Goal: Task Accomplishment & Management: Use online tool/utility

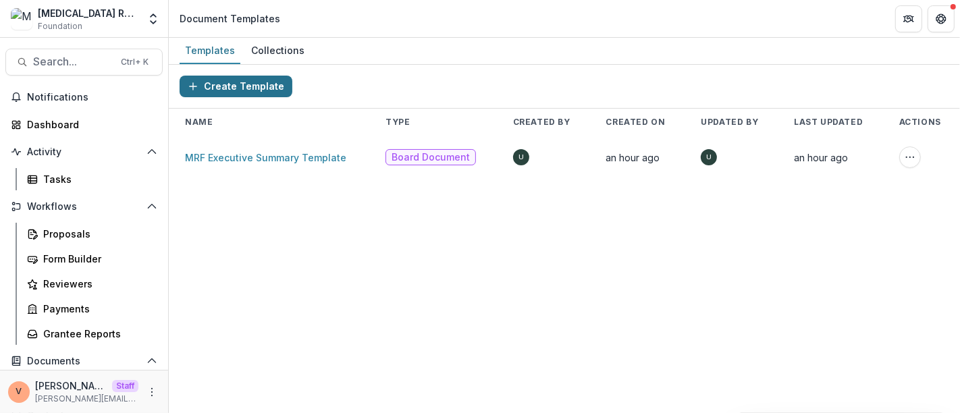
click at [254, 86] on button "Create Template" at bounding box center [236, 87] width 113 height 22
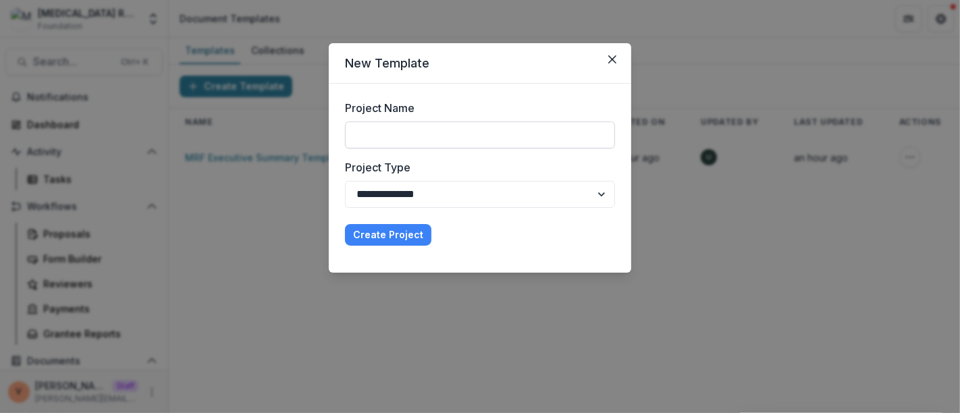
click at [427, 134] on input "Project Name" at bounding box center [480, 135] width 270 height 27
type input "**********"
click at [390, 233] on button "Create Project" at bounding box center [388, 235] width 86 height 22
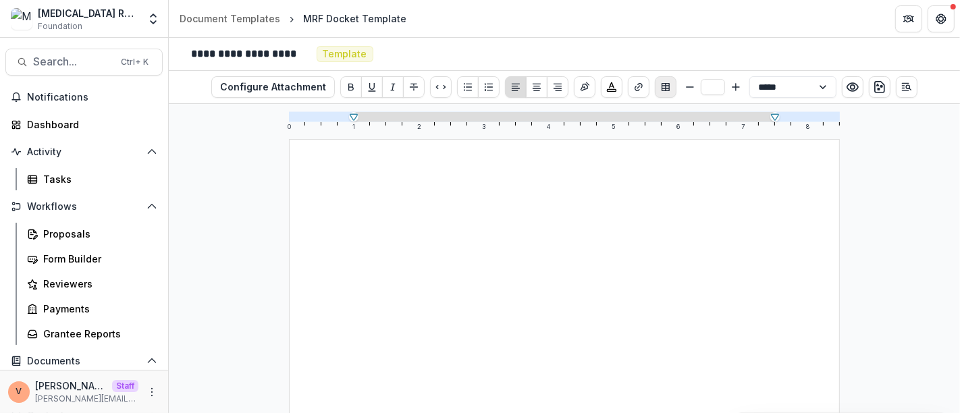
click at [662, 88] on icon "Insert Table" at bounding box center [666, 87] width 8 height 8
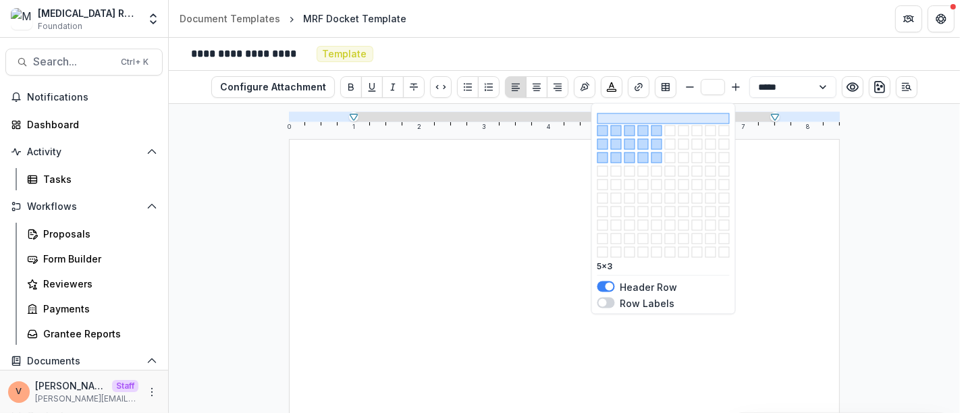
click at [656, 163] on button "button" at bounding box center [657, 158] width 11 height 11
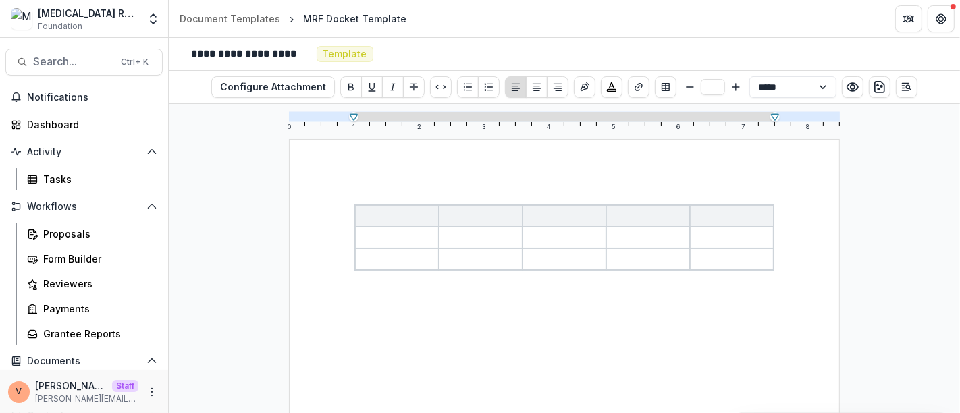
click at [477, 234] on p at bounding box center [481, 238] width 76 height 16
click at [403, 237] on p at bounding box center [397, 238] width 76 height 16
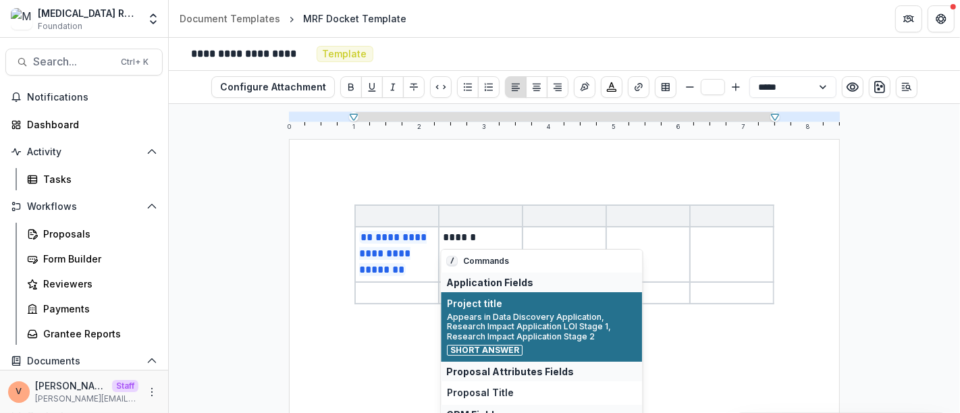
click at [533, 334] on span "Appears in Data Discovery Application, Research Impact Application LOI Stage 1,…" at bounding box center [542, 327] width 189 height 29
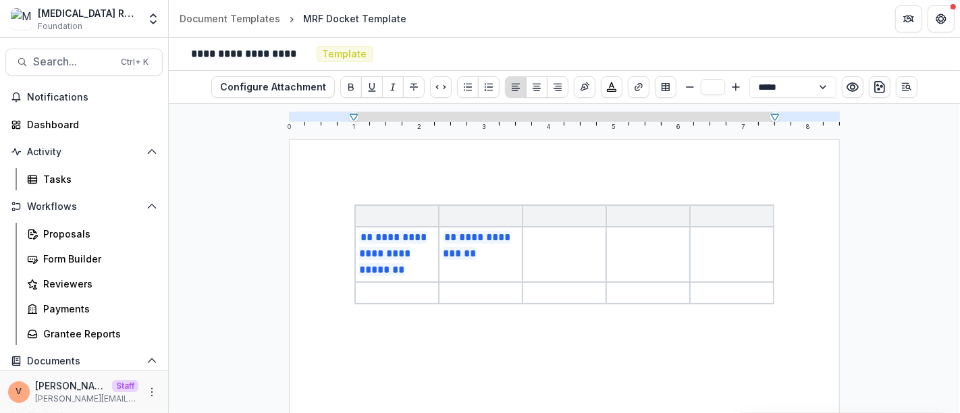
click at [556, 259] on td at bounding box center [565, 254] width 84 height 55
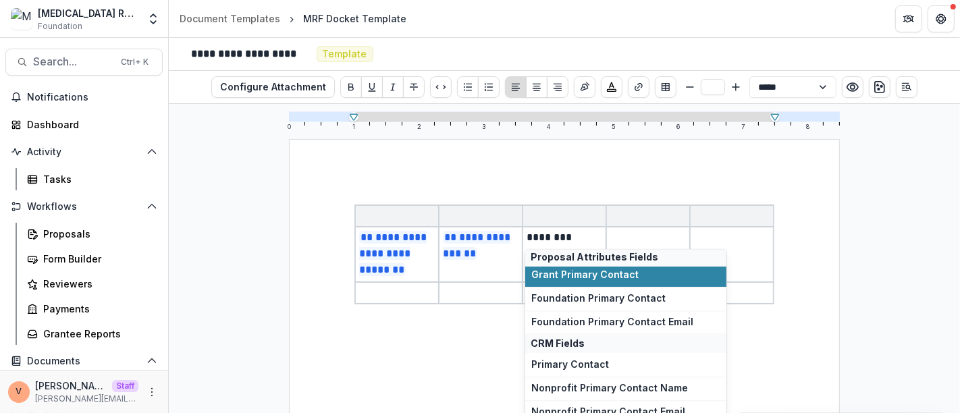
scroll to position [96, 0]
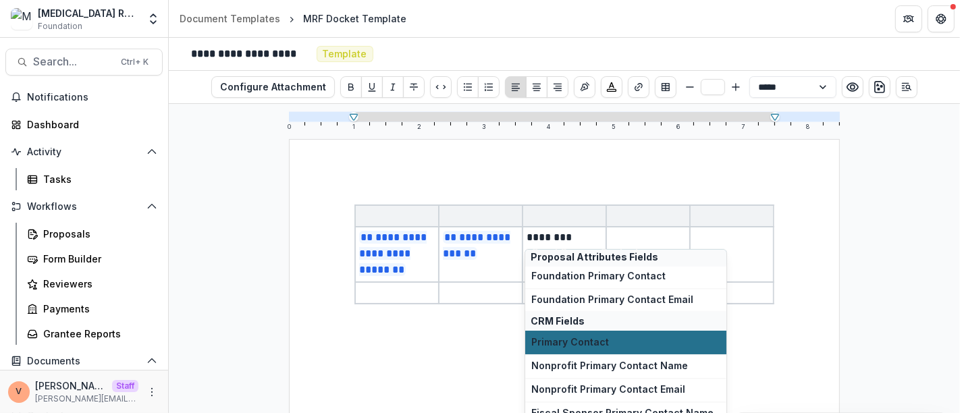
click at [604, 354] on button "Primary Contact" at bounding box center [625, 343] width 201 height 24
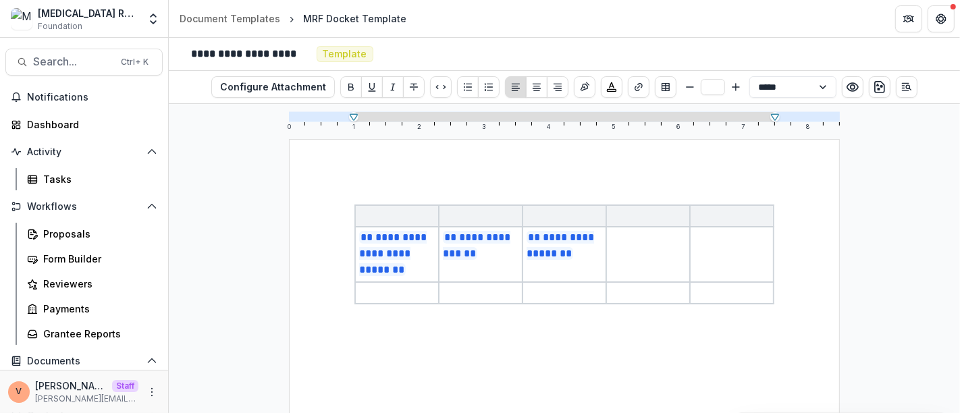
click at [650, 244] on p at bounding box center [648, 238] width 76 height 16
click at [717, 265] on td at bounding box center [732, 254] width 84 height 55
drag, startPoint x: 717, startPoint y: 265, endPoint x: 654, endPoint y: 284, distance: 65.6
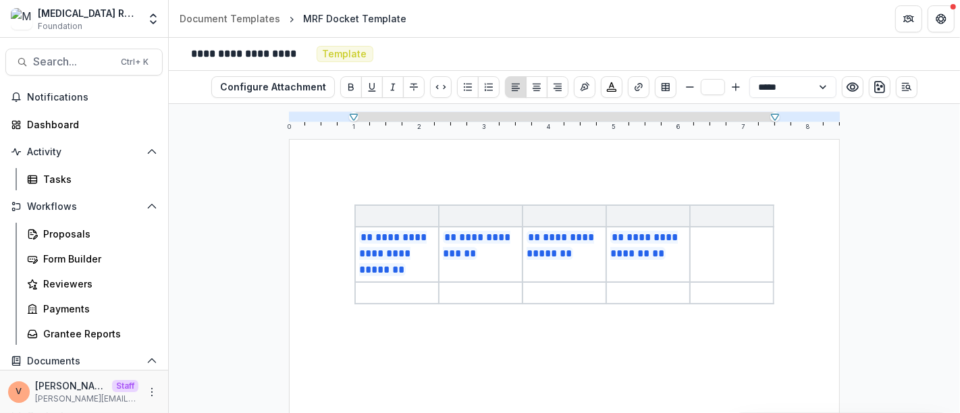
click at [654, 285] on p at bounding box center [648, 293] width 76 height 16
click at [700, 261] on td at bounding box center [732, 254] width 84 height 55
drag, startPoint x: 700, startPoint y: 261, endPoint x: 658, endPoint y: 271, distance: 43.7
click at [658, 271] on td "**********" at bounding box center [648, 254] width 84 height 55
click at [233, 26] on link "Document Templates" at bounding box center [229, 19] width 111 height 20
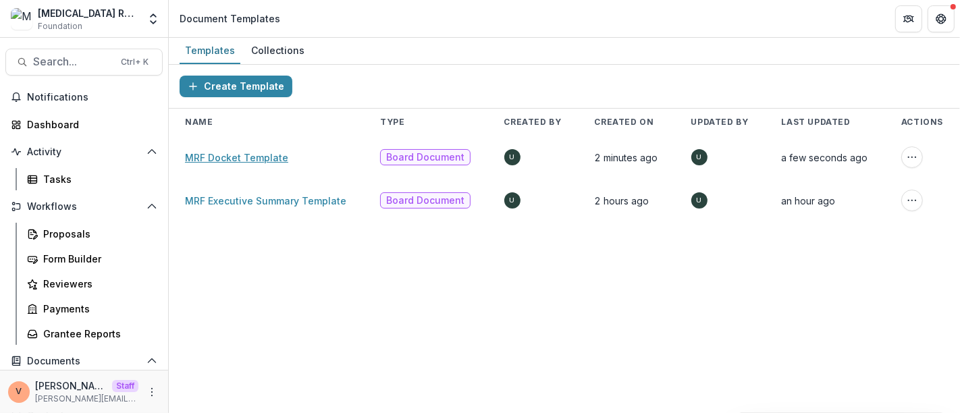
click at [246, 159] on link "MRF Docket Template" at bounding box center [236, 157] width 103 height 11
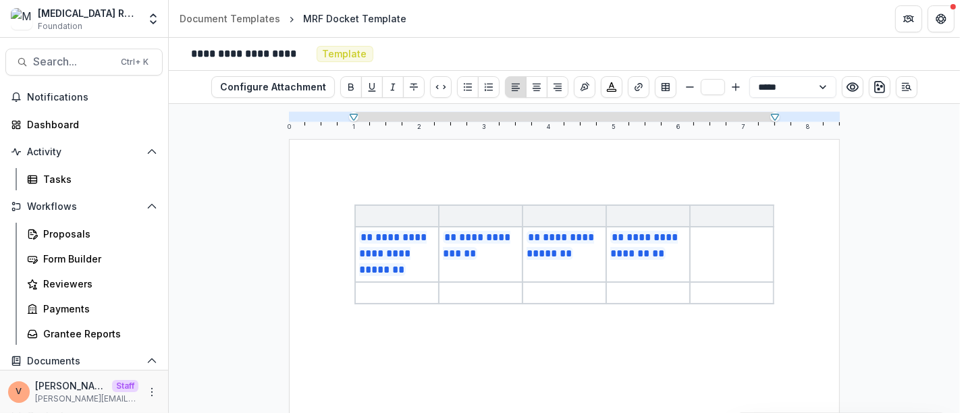
click at [702, 244] on td at bounding box center [732, 254] width 84 height 55
click at [646, 290] on p at bounding box center [648, 293] width 76 height 16
drag, startPoint x: 646, startPoint y: 290, endPoint x: 596, endPoint y: 293, distance: 50.7
click at [596, 293] on p at bounding box center [565, 293] width 76 height 16
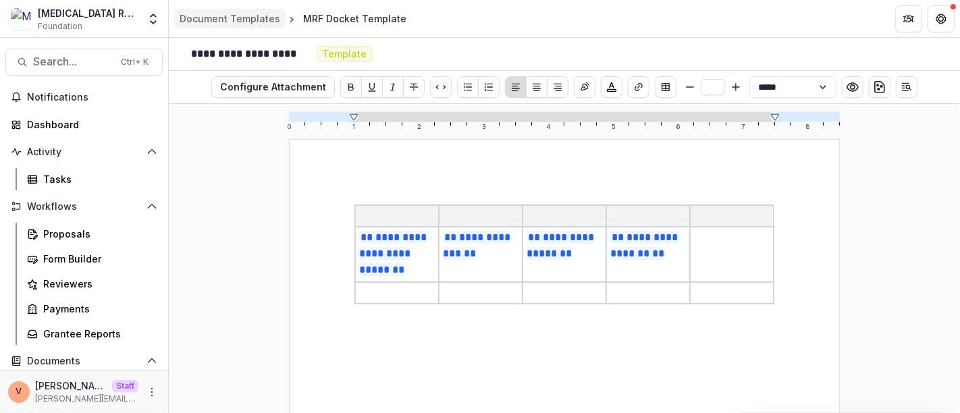
click at [244, 20] on div "Document Templates" at bounding box center [230, 18] width 101 height 14
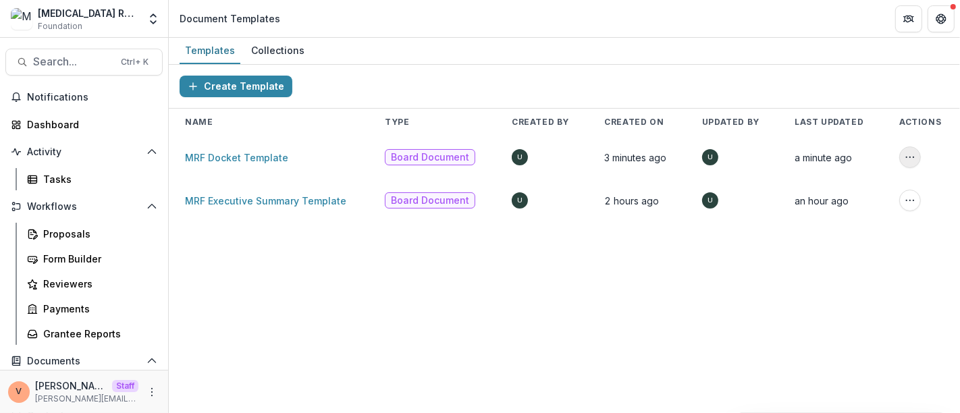
click at [912, 156] on icon "More Action" at bounding box center [910, 157] width 11 height 11
click at [858, 212] on button "Delete Template" at bounding box center [846, 209] width 144 height 22
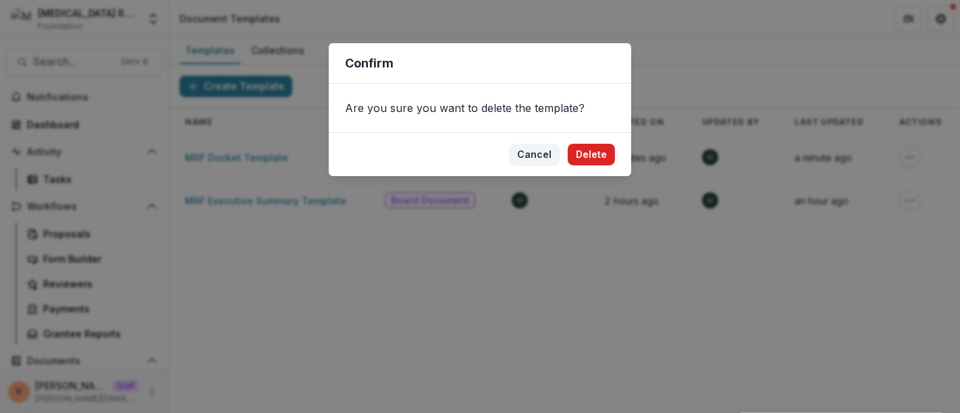
click at [598, 156] on button "Delete" at bounding box center [591, 155] width 47 height 22
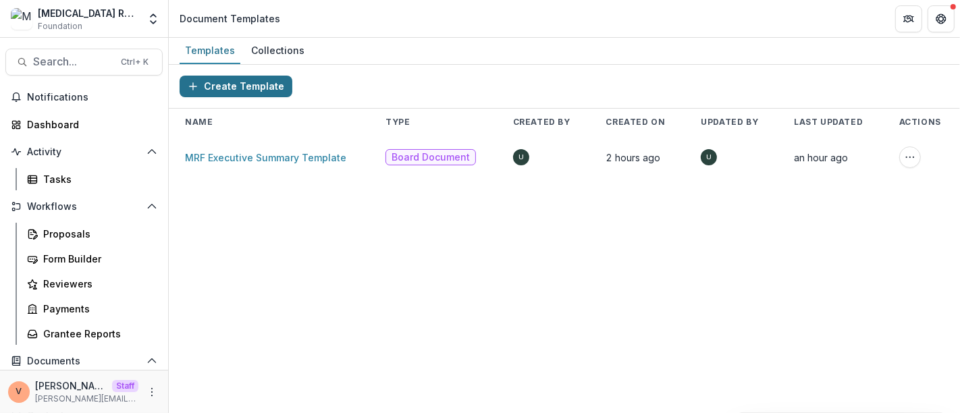
click at [248, 86] on button "Create Template" at bounding box center [236, 87] width 113 height 22
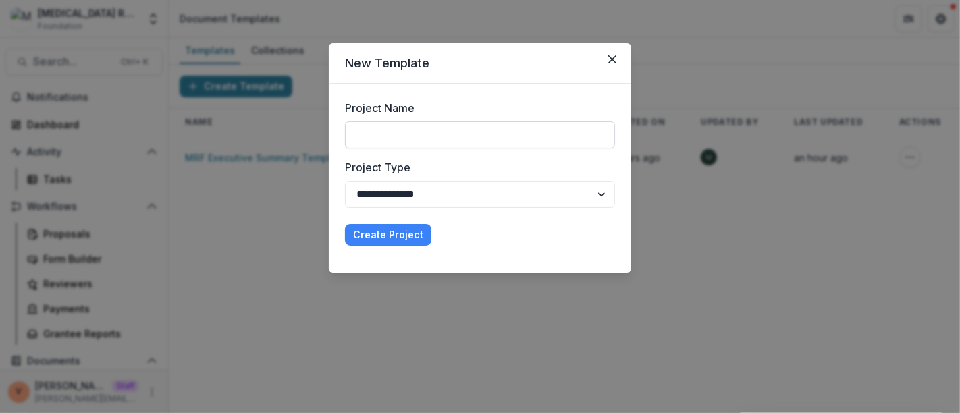
click at [396, 136] on input "Project Name" at bounding box center [480, 135] width 270 height 27
type input "**********"
click at [402, 234] on button "Create Project" at bounding box center [388, 235] width 86 height 22
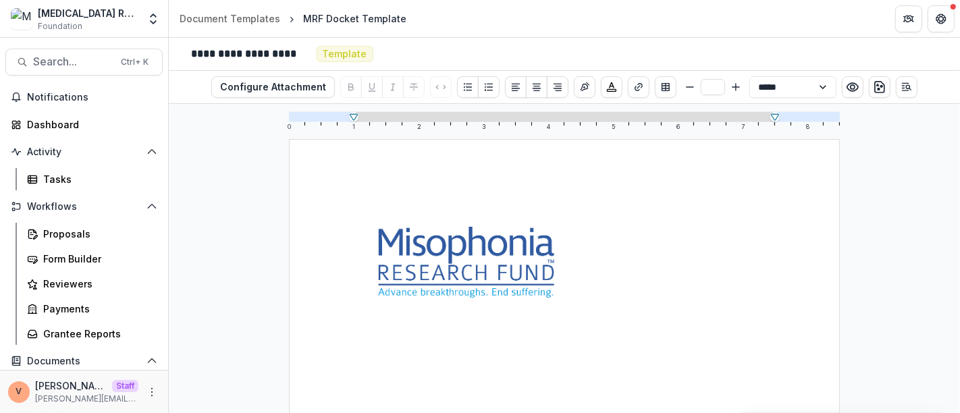
click at [554, 293] on img at bounding box center [466, 263] width 224 height 116
click at [503, 244] on img at bounding box center [466, 263] width 224 height 116
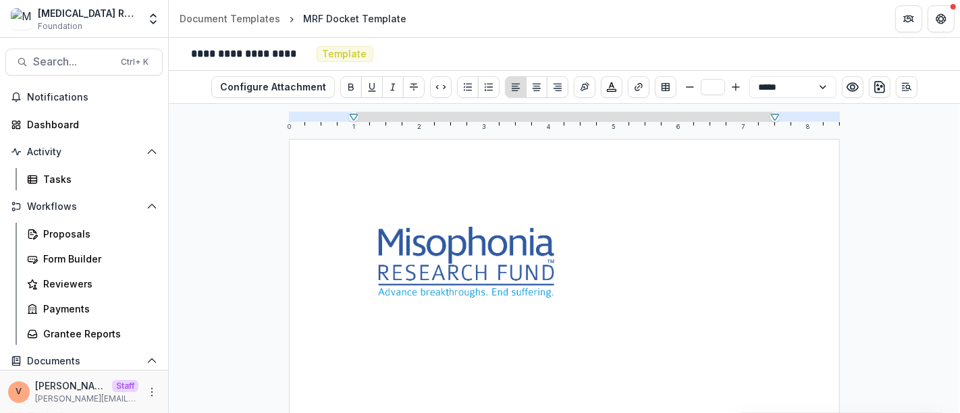
click at [500, 269] on img at bounding box center [466, 263] width 224 height 116
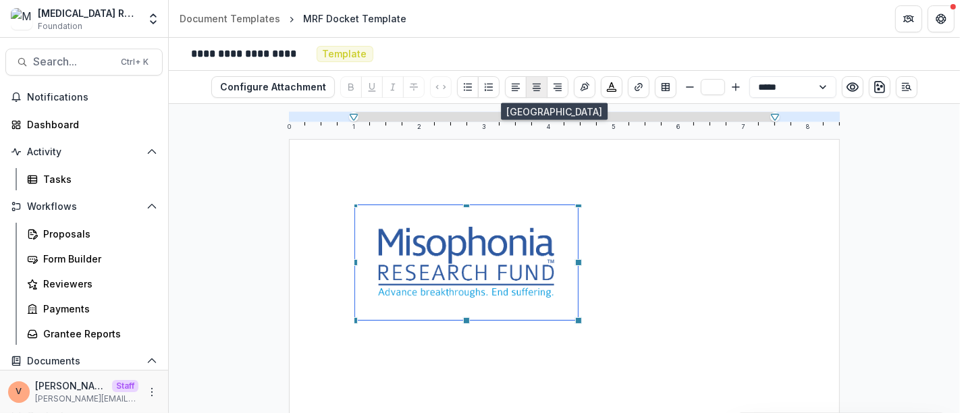
click at [537, 92] on button "Align Center" at bounding box center [537, 87] width 22 height 22
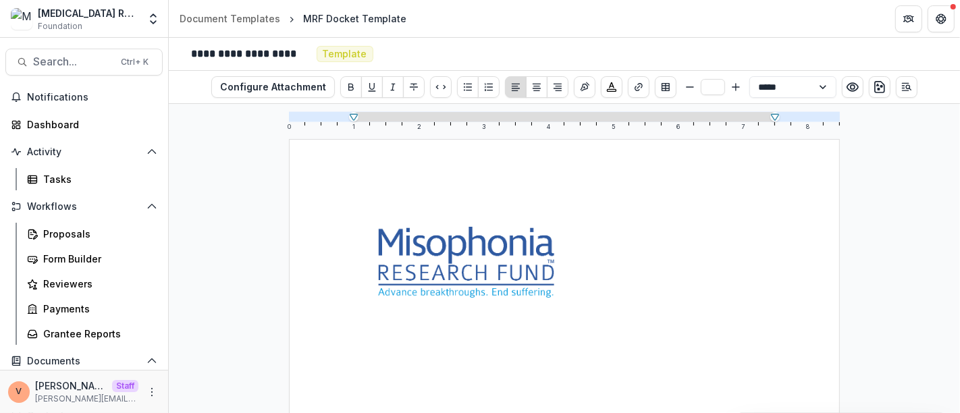
click at [470, 329] on p at bounding box center [564, 334] width 421 height 16
click at [661, 93] on button "Insert Table" at bounding box center [666, 87] width 22 height 22
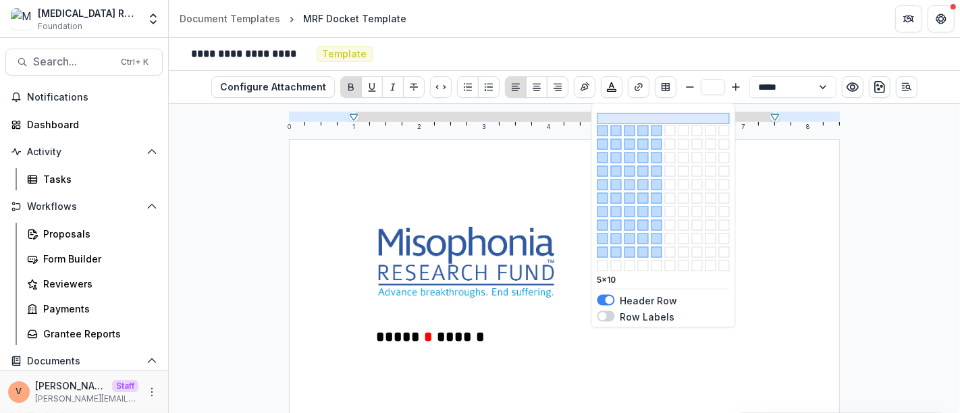
click at [658, 248] on button "button" at bounding box center [657, 252] width 11 height 11
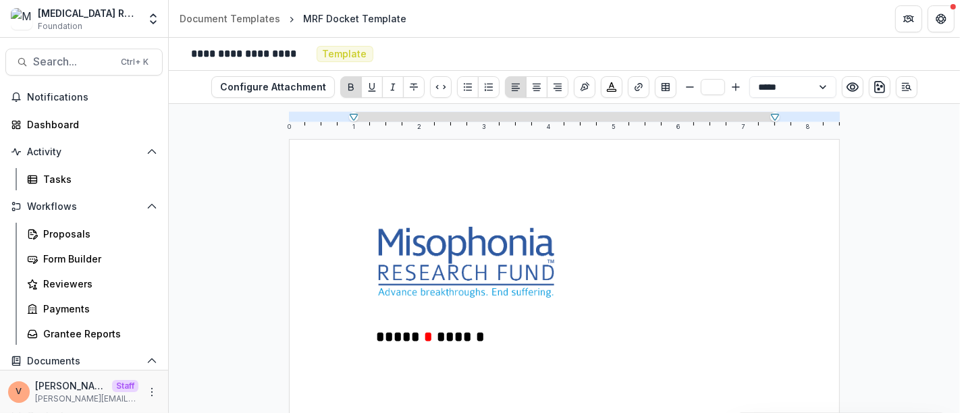
type input "**"
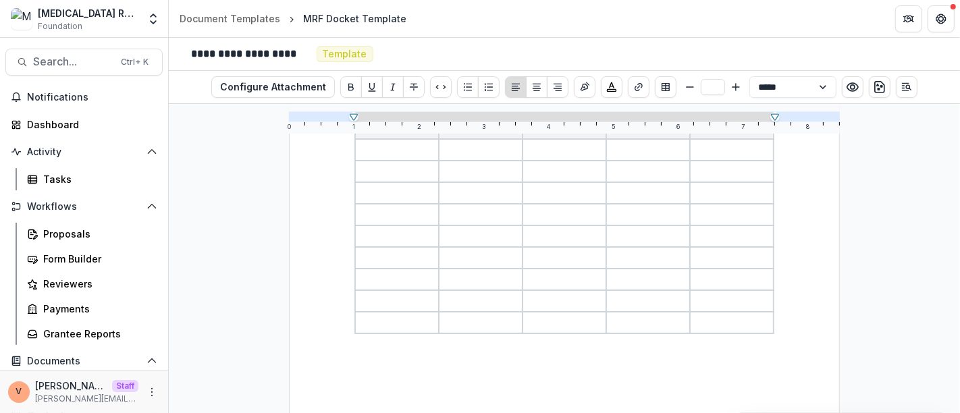
scroll to position [199, 0]
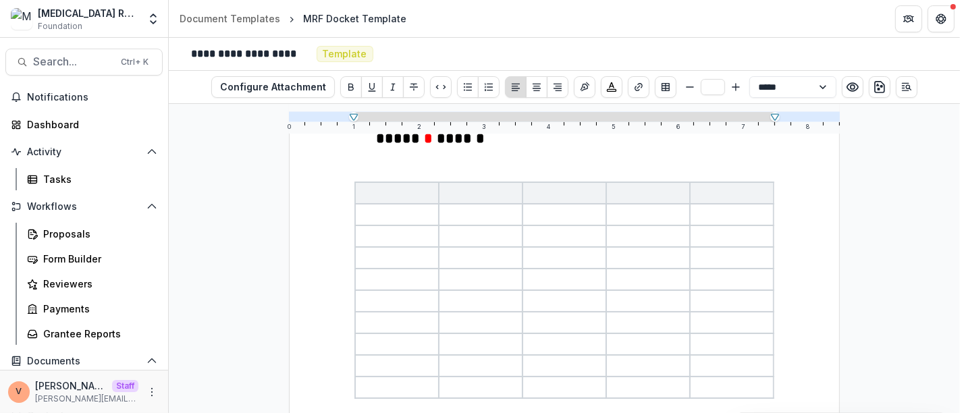
click at [396, 153] on p at bounding box center [564, 157] width 420 height 16
click at [381, 149] on p at bounding box center [564, 157] width 420 height 16
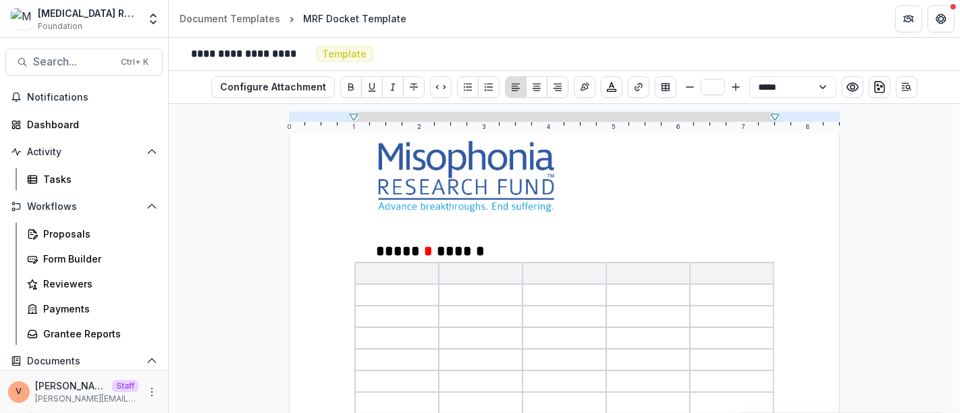
scroll to position [146, 0]
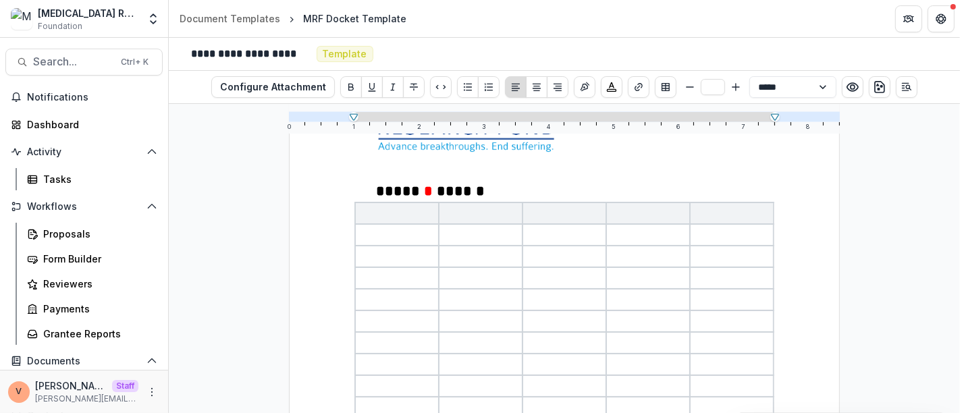
click at [373, 401] on p at bounding box center [397, 408] width 76 height 16
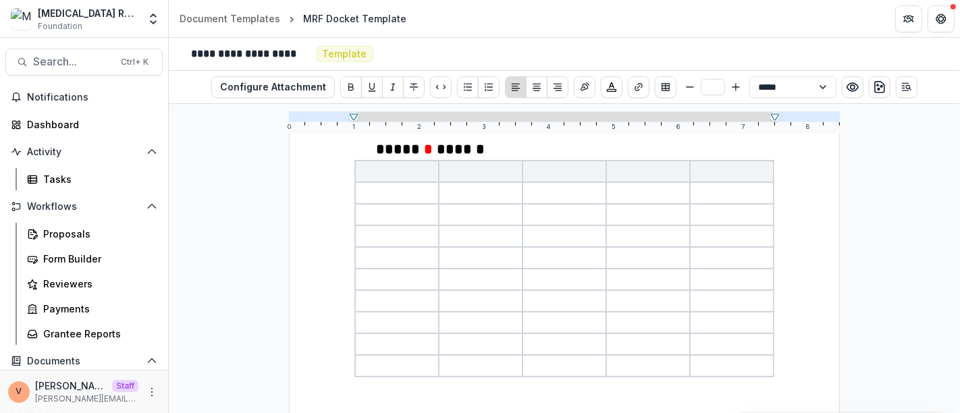
scroll to position [190, 0]
click at [392, 174] on p at bounding box center [397, 169] width 76 height 16
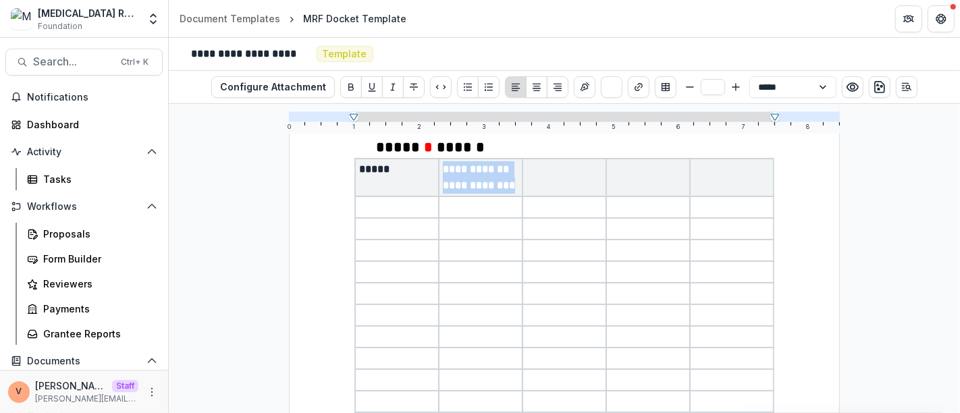
drag, startPoint x: 478, startPoint y: 201, endPoint x: 440, endPoint y: 170, distance: 49.0
click at [440, 170] on th "**********" at bounding box center [481, 178] width 84 height 38
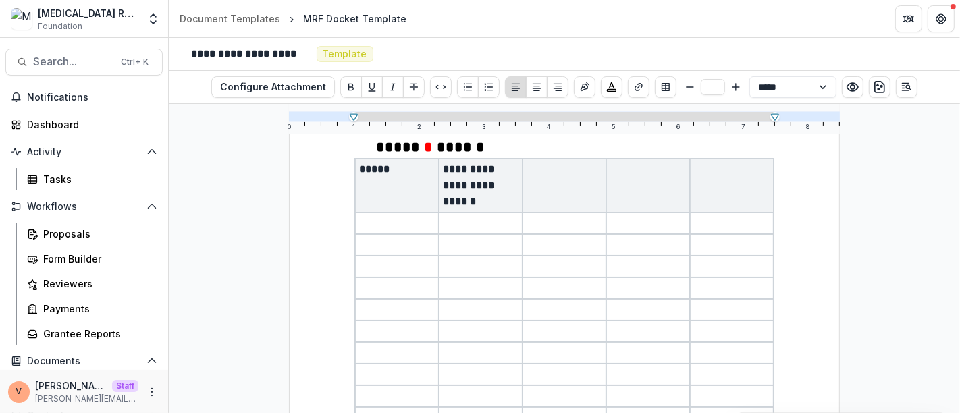
click at [550, 190] on th at bounding box center [565, 186] width 84 height 54
drag, startPoint x: 660, startPoint y: 172, endPoint x: 609, endPoint y: 167, distance: 50.9
click at [610, 167] on p "*********" at bounding box center [648, 169] width 76 height 16
click at [710, 182] on th at bounding box center [732, 186] width 84 height 54
click at [391, 226] on p at bounding box center [397, 223] width 76 height 16
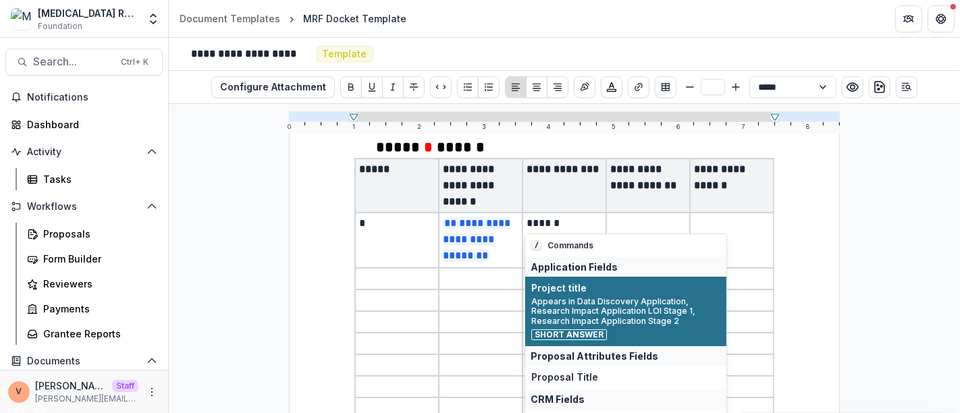
click at [599, 325] on span "Appears in Data Discovery Application, Research Impact Application LOI Stage 1,…" at bounding box center [625, 311] width 189 height 29
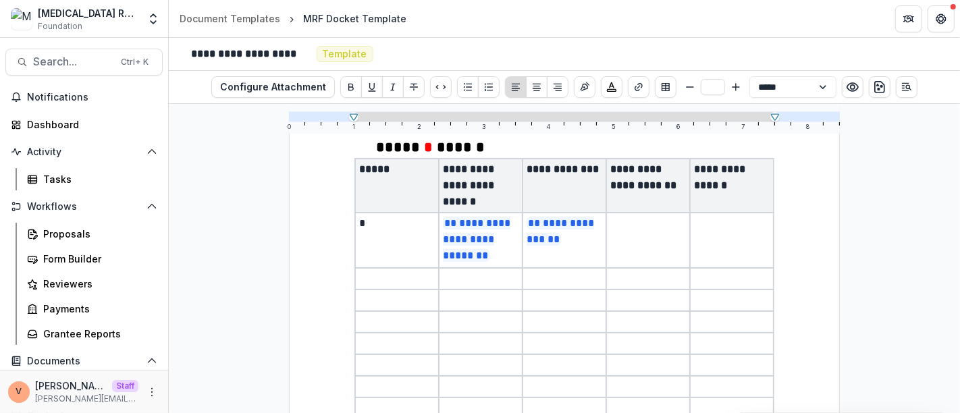
click at [642, 242] on td at bounding box center [648, 240] width 84 height 55
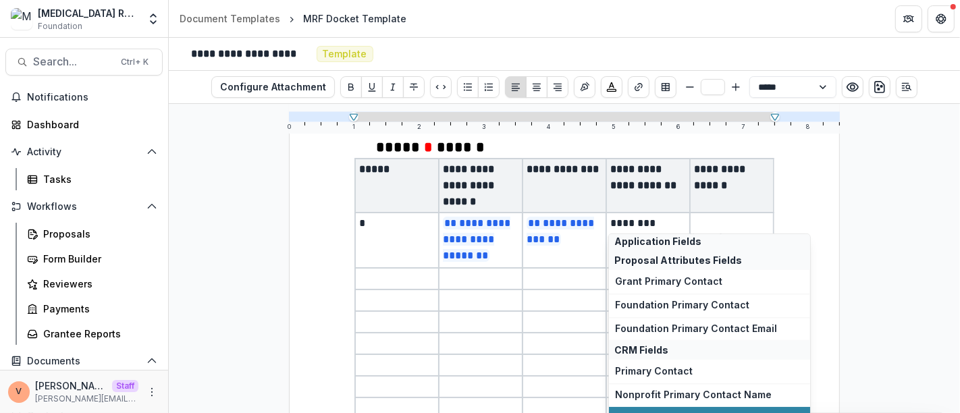
scroll to position [71, 0]
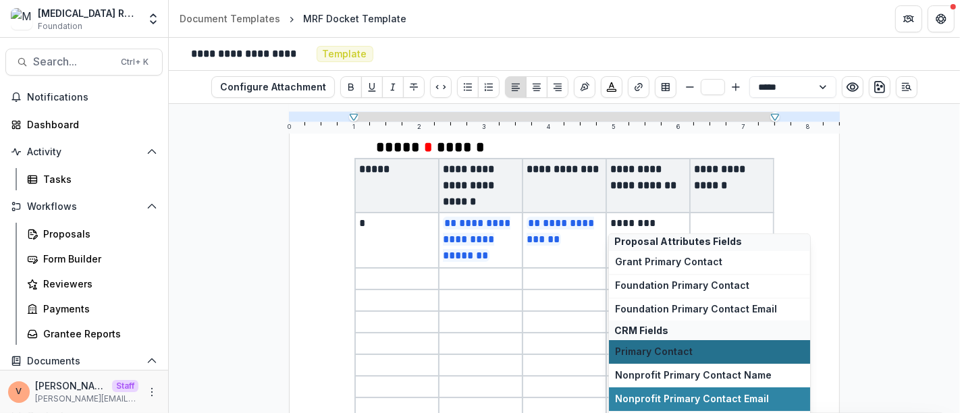
click at [727, 356] on span "Primary Contact" at bounding box center [709, 351] width 189 height 11
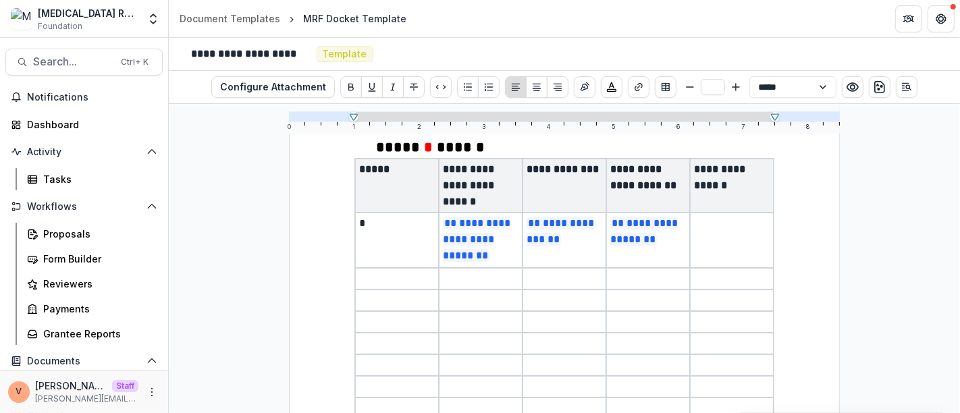
click at [712, 236] on td at bounding box center [732, 240] width 84 height 55
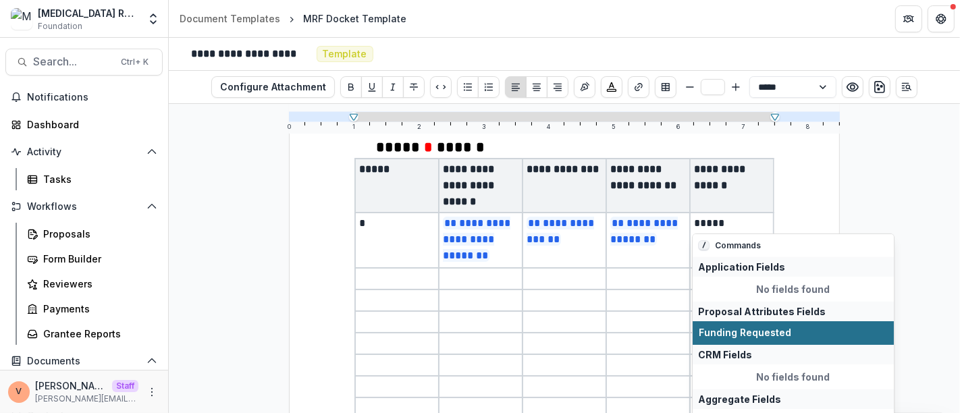
click at [766, 334] on span "Funding Requested" at bounding box center [793, 332] width 189 height 11
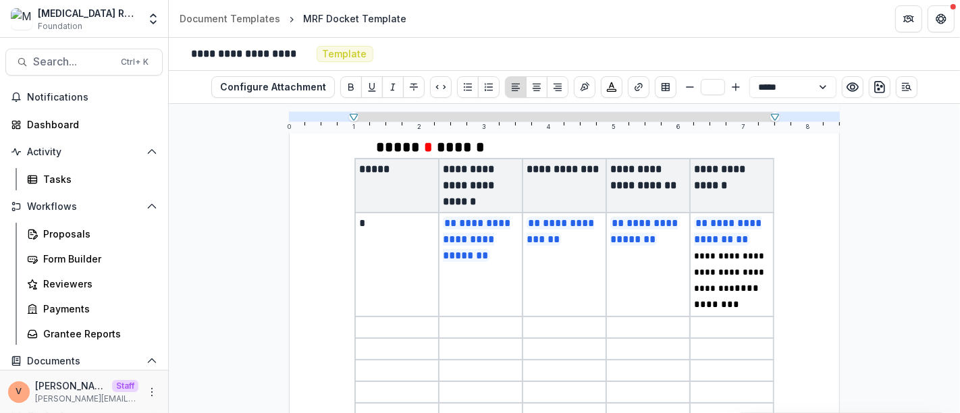
click at [388, 323] on p at bounding box center [397, 327] width 76 height 16
click at [459, 327] on p at bounding box center [481, 327] width 76 height 16
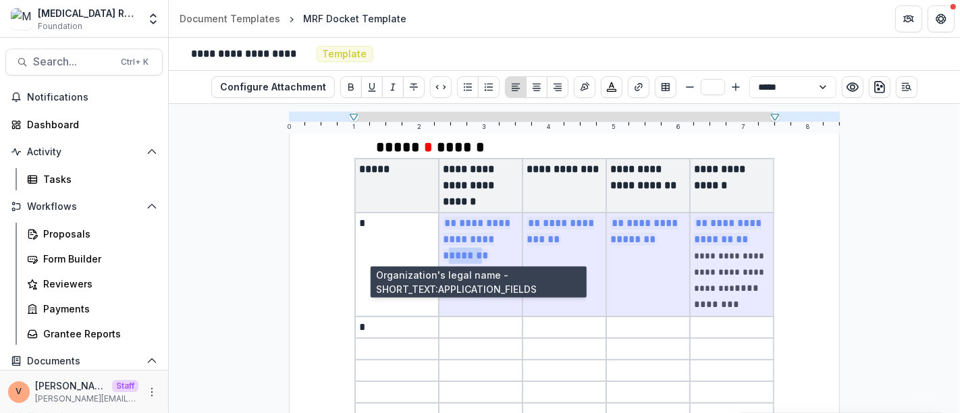
drag, startPoint x: 725, startPoint y: 305, endPoint x: 471, endPoint y: 248, distance: 260.8
click at [471, 248] on tr "**********" at bounding box center [564, 265] width 419 height 104
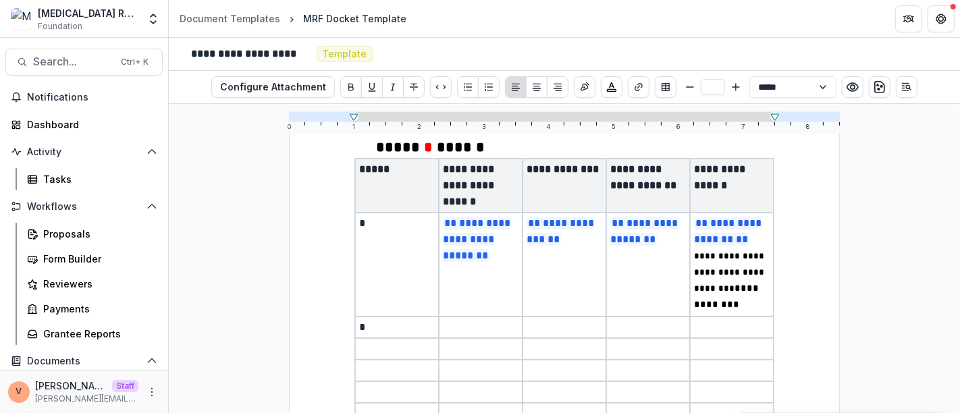
click at [463, 328] on p at bounding box center [481, 327] width 76 height 16
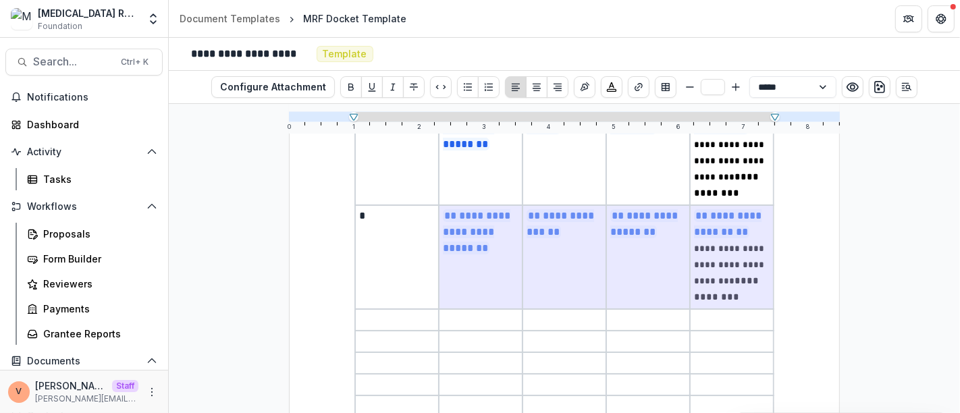
scroll to position [317, 0]
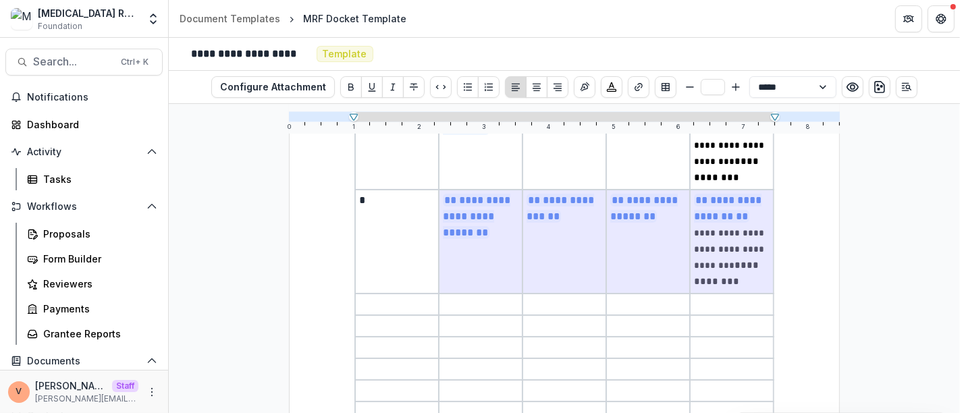
click at [392, 302] on p at bounding box center [397, 304] width 76 height 16
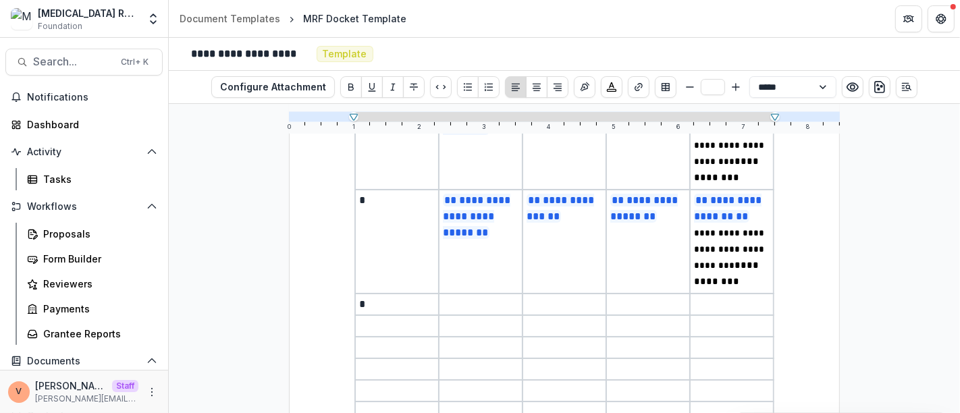
click at [463, 304] on p at bounding box center [481, 304] width 76 height 16
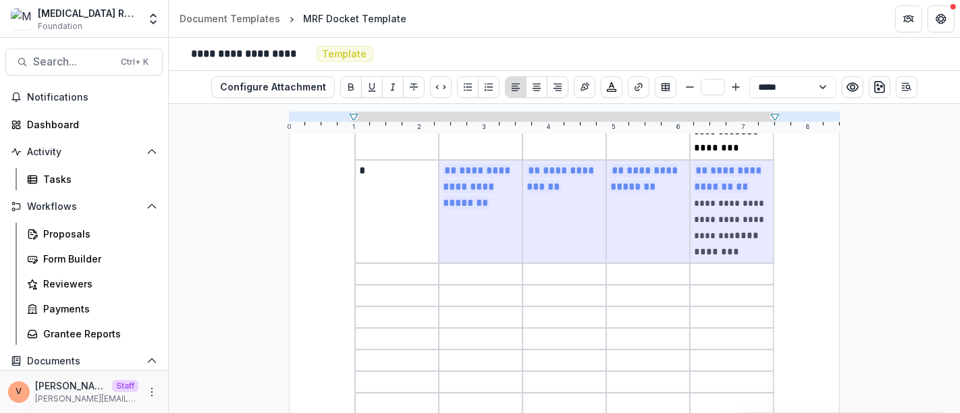
scroll to position [458, 0]
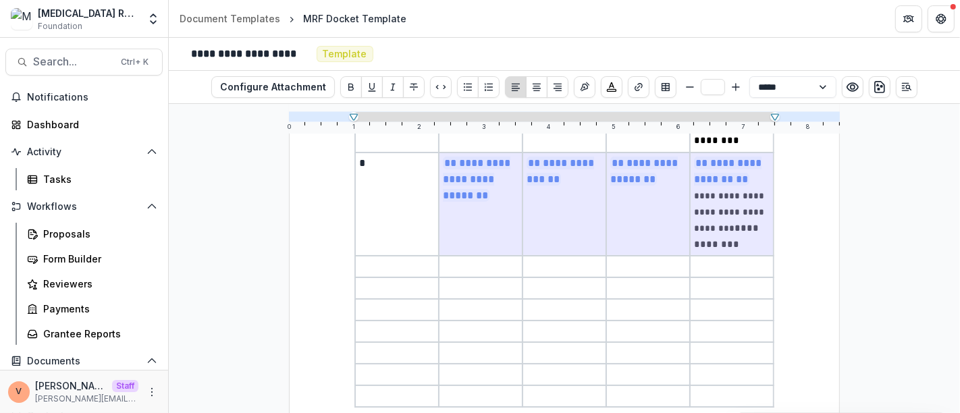
click at [411, 265] on p at bounding box center [397, 267] width 76 height 16
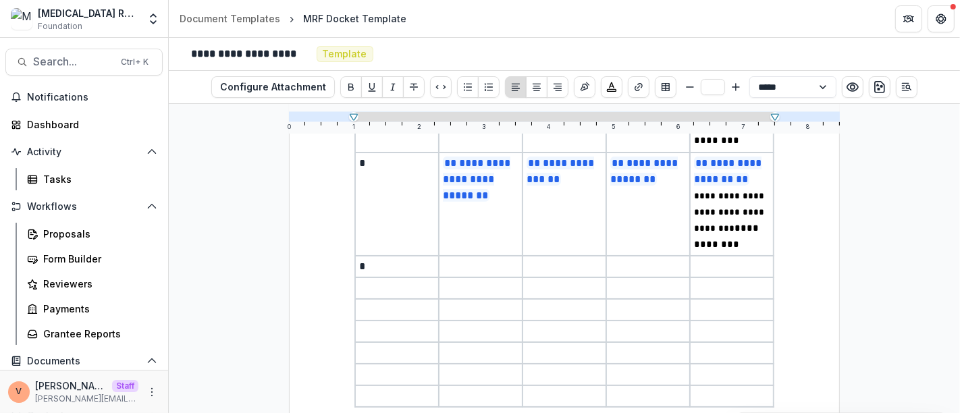
click at [460, 263] on p at bounding box center [481, 267] width 76 height 16
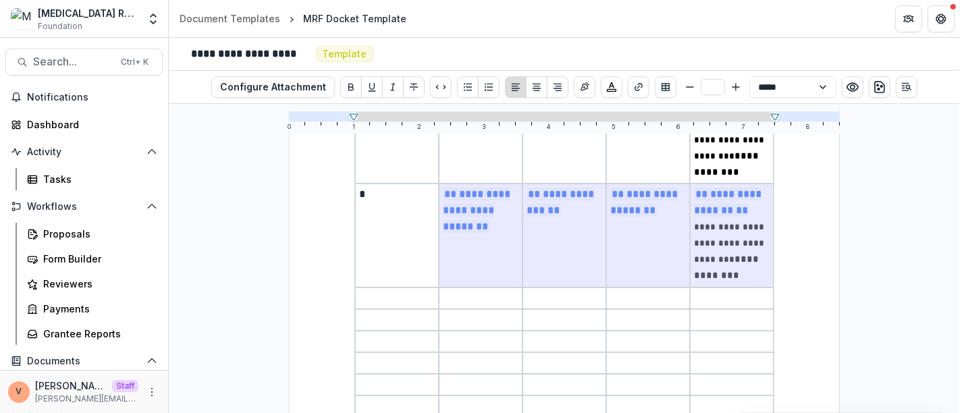
scroll to position [559, 0]
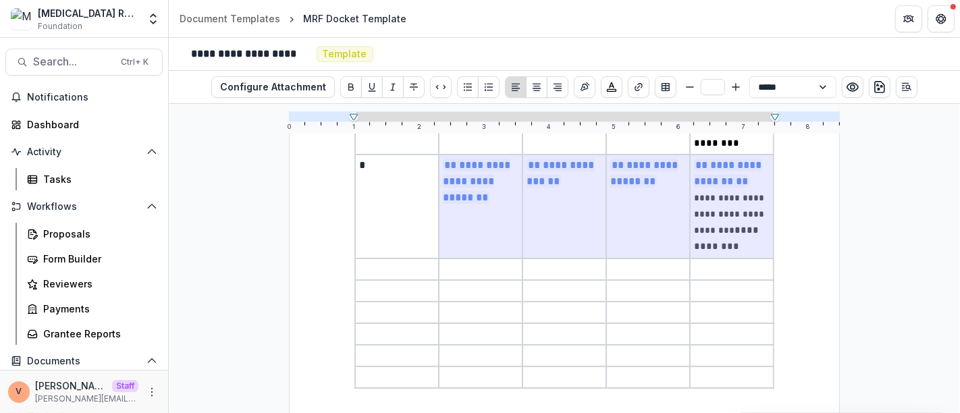
click at [413, 267] on p at bounding box center [397, 269] width 76 height 16
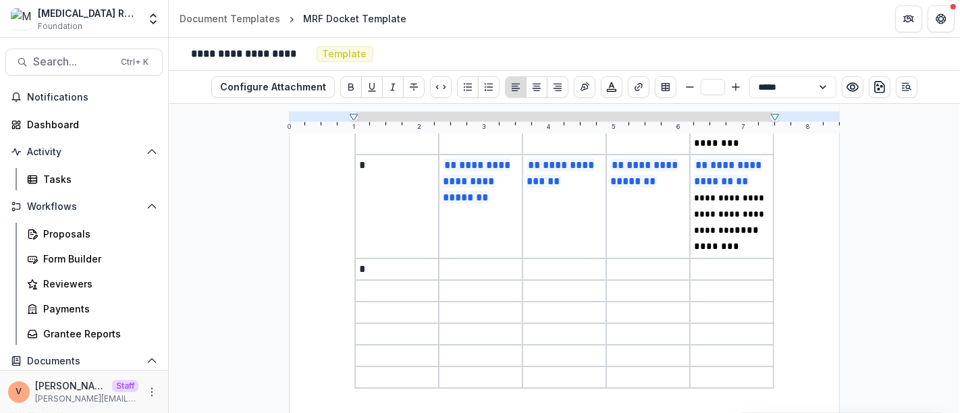
click at [463, 264] on p at bounding box center [481, 269] width 76 height 16
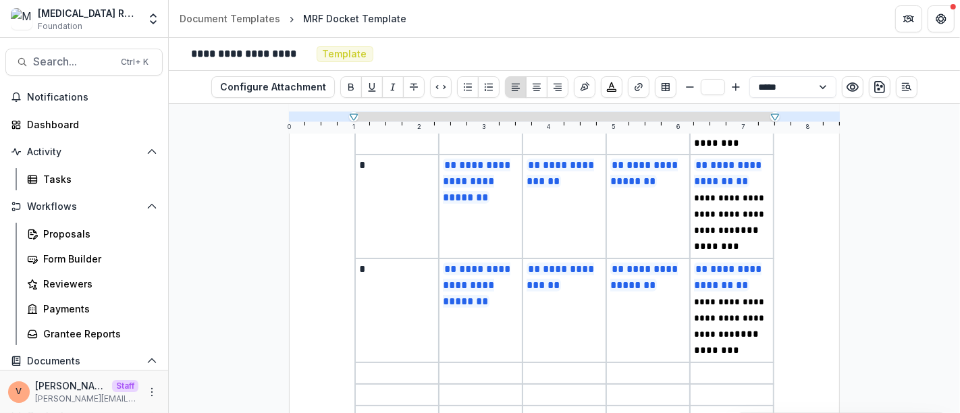
click at [381, 371] on p at bounding box center [397, 373] width 76 height 16
click at [457, 366] on p at bounding box center [481, 373] width 76 height 16
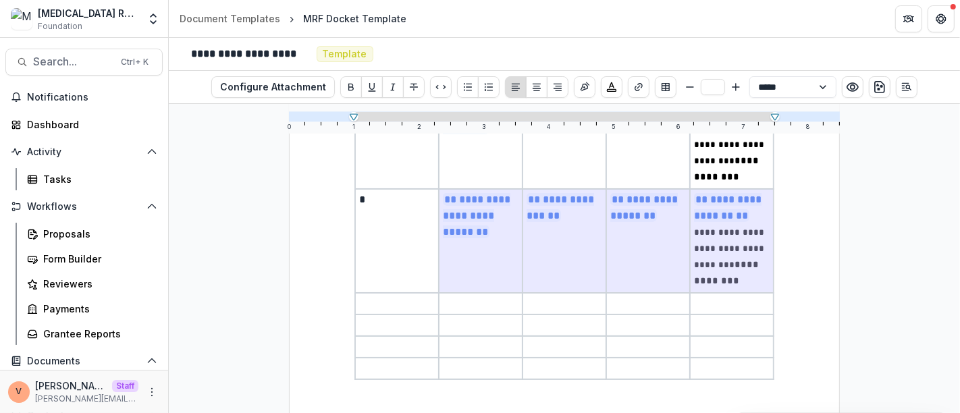
scroll to position [734, 0]
click at [413, 300] on p at bounding box center [397, 302] width 76 height 16
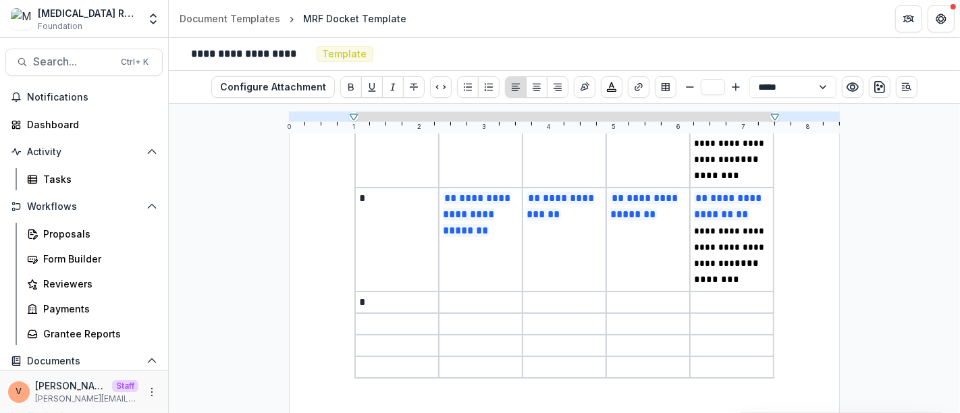
click at [467, 298] on p at bounding box center [481, 302] width 76 height 16
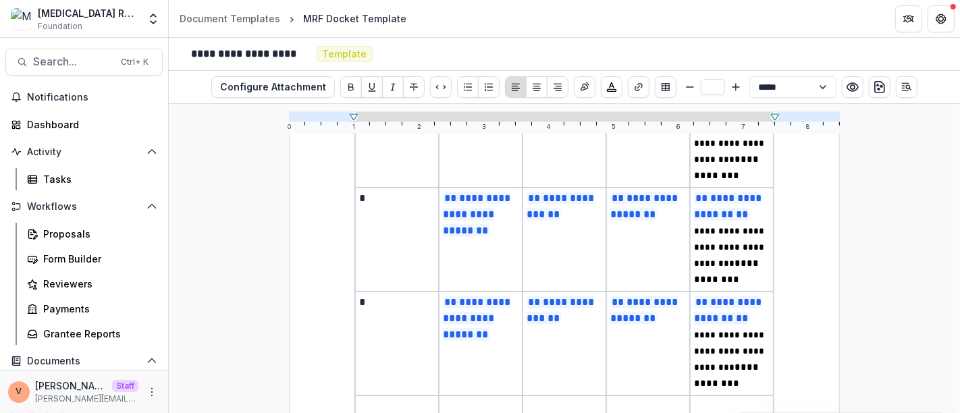
click at [379, 401] on p at bounding box center [397, 406] width 76 height 16
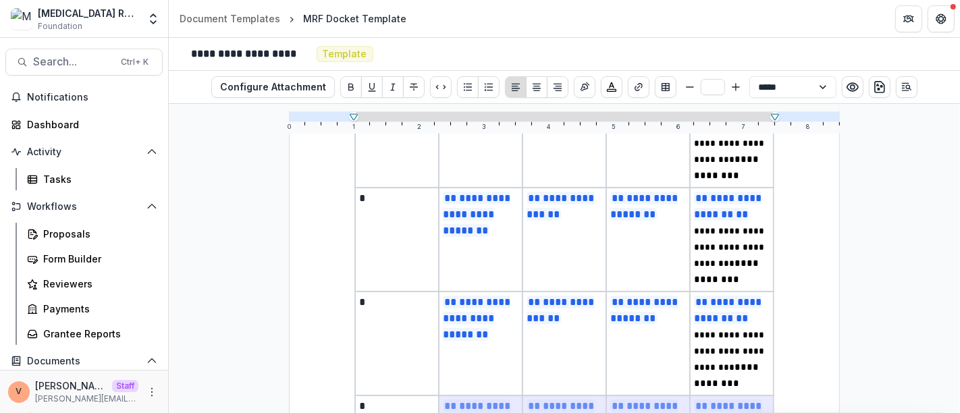
scroll to position [928, 0]
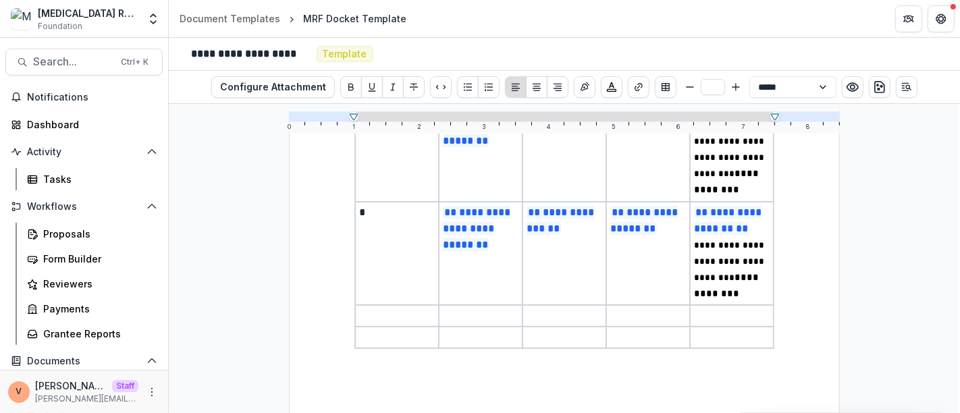
click at [398, 308] on p at bounding box center [397, 316] width 76 height 16
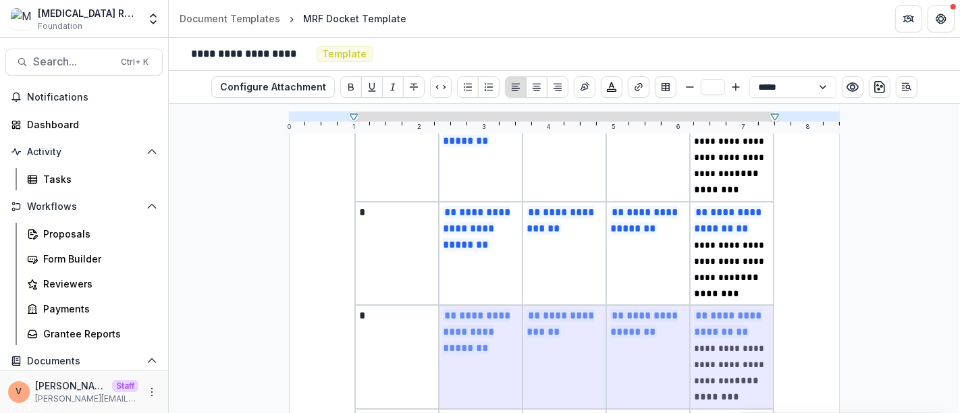
scroll to position [1011, 0]
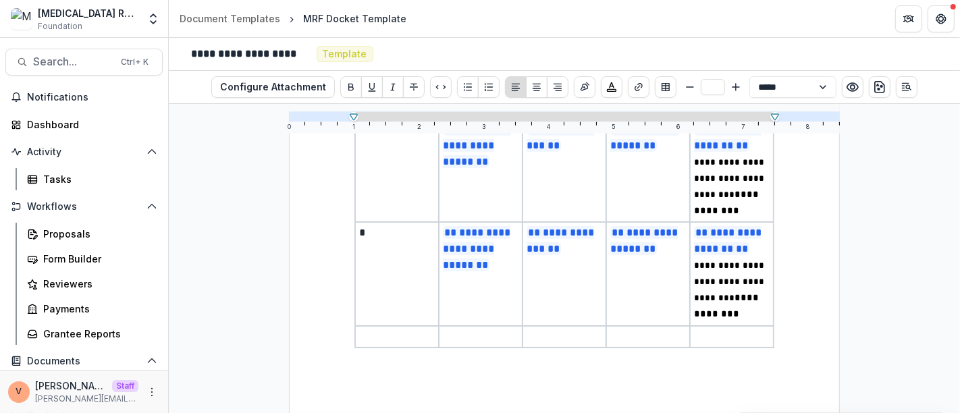
click at [396, 332] on p at bounding box center [397, 337] width 76 height 16
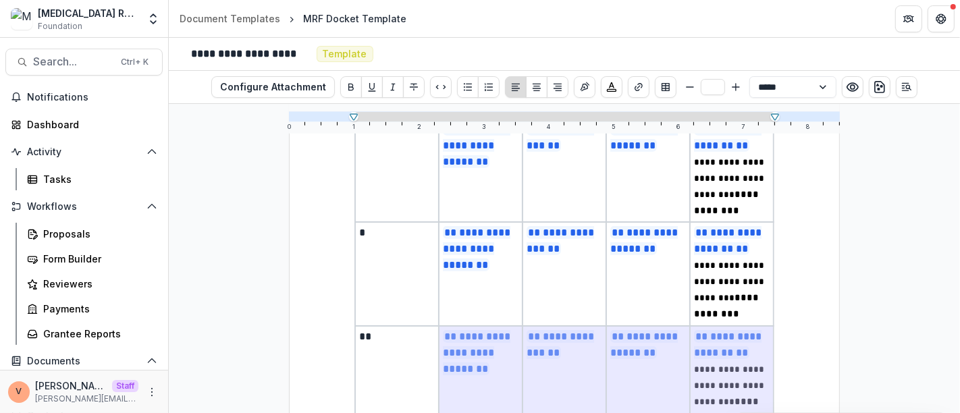
scroll to position [1092, 0]
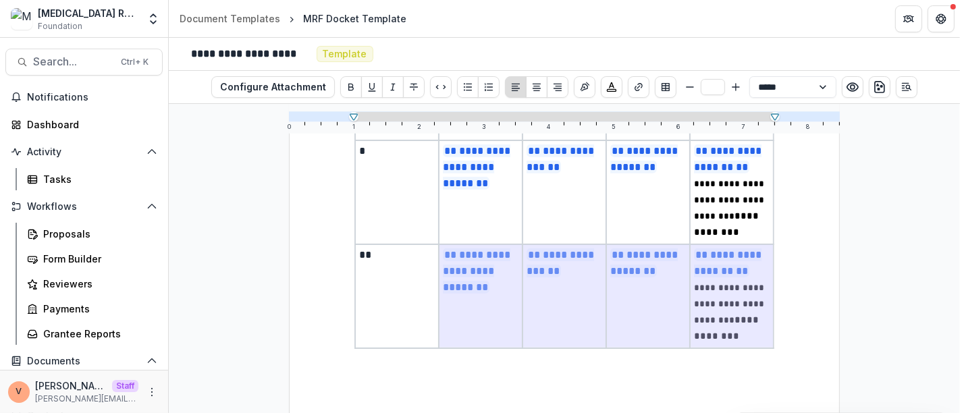
click at [741, 335] on p "**********" at bounding box center [732, 296] width 76 height 99
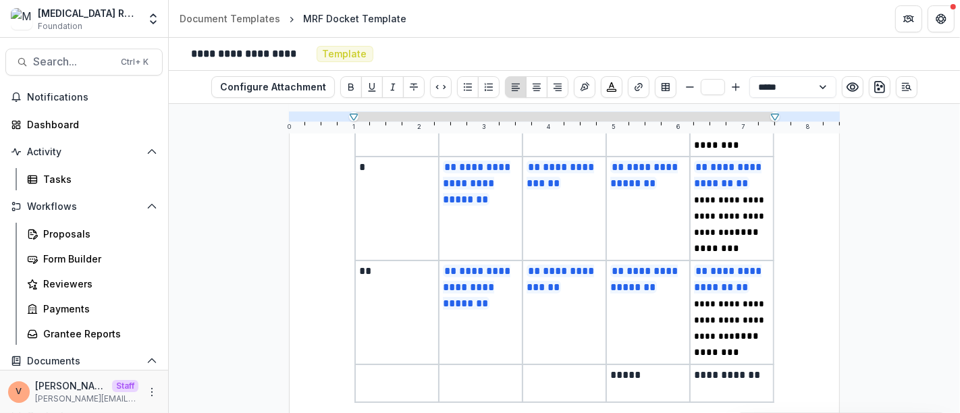
scroll to position [1055, 0]
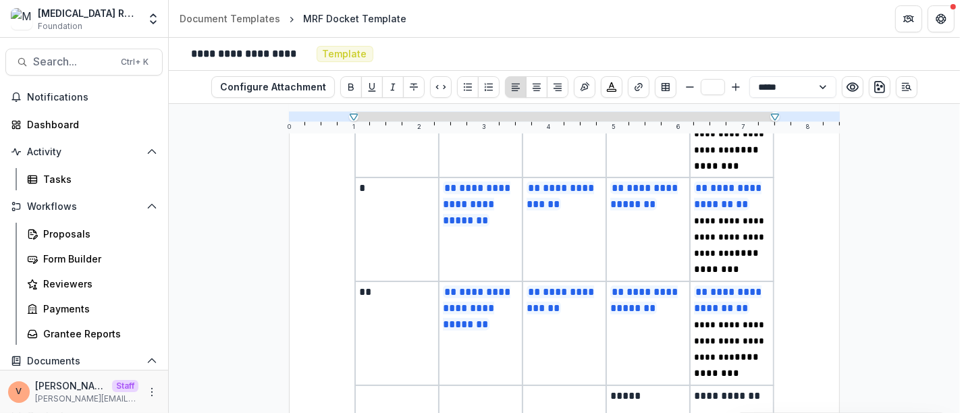
click at [737, 323] on span "**********" at bounding box center [730, 341] width 73 height 41
drag, startPoint x: 728, startPoint y: 321, endPoint x: 825, endPoint y: 201, distance: 154.6
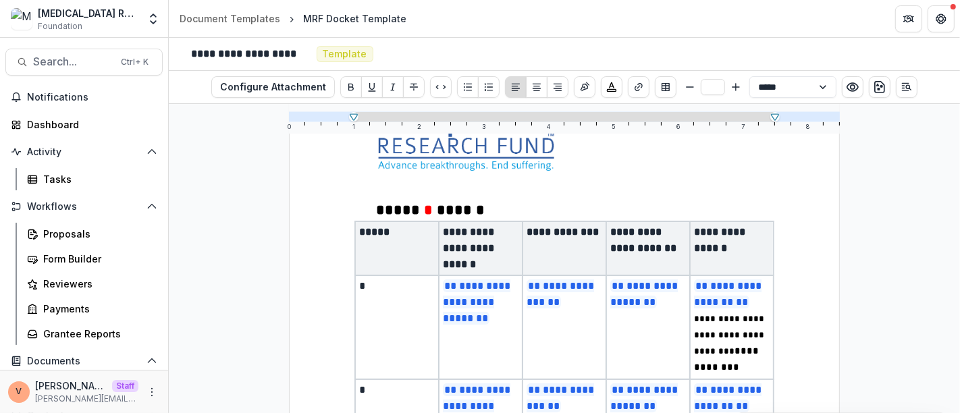
scroll to position [988, 0]
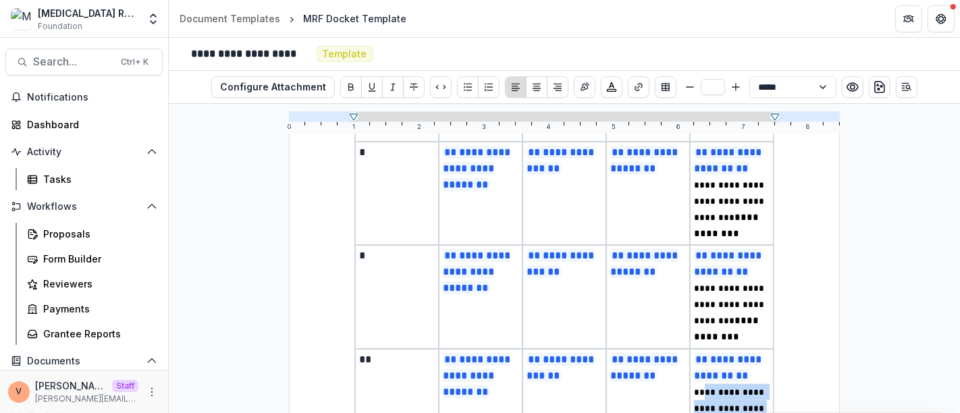
type input "**"
drag, startPoint x: 381, startPoint y: 288, endPoint x: 378, endPoint y: 310, distance: 21.9
click at [378, 310] on td "*" at bounding box center [397, 297] width 84 height 104
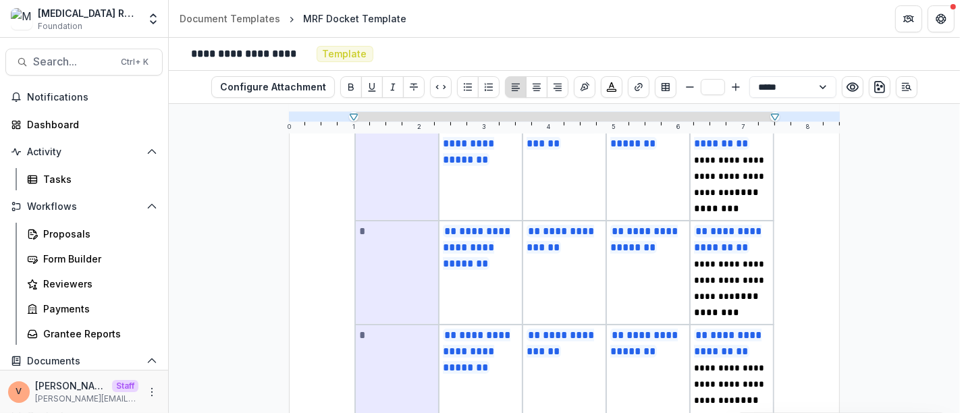
scroll to position [1130, 0]
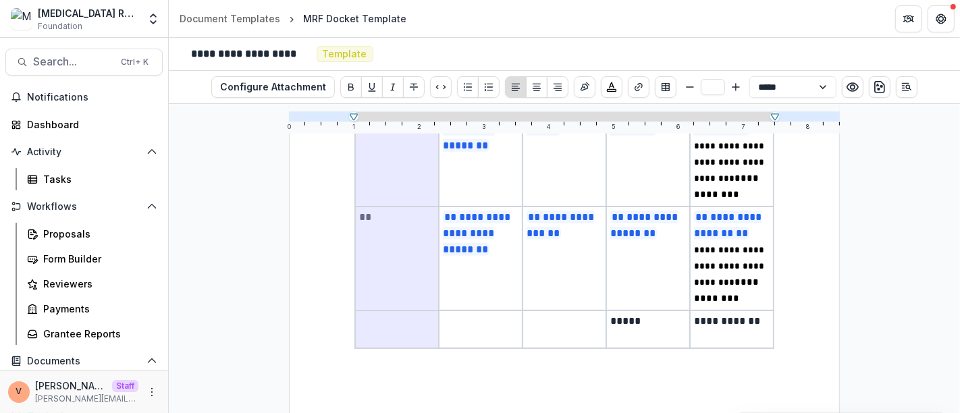
drag, startPoint x: 410, startPoint y: 176, endPoint x: 392, endPoint y: 309, distance: 133.6
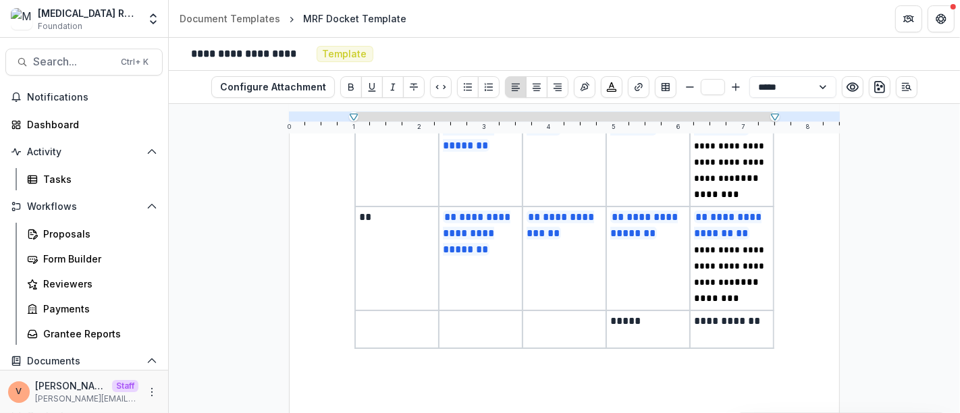
click at [463, 327] on td at bounding box center [481, 330] width 84 height 38
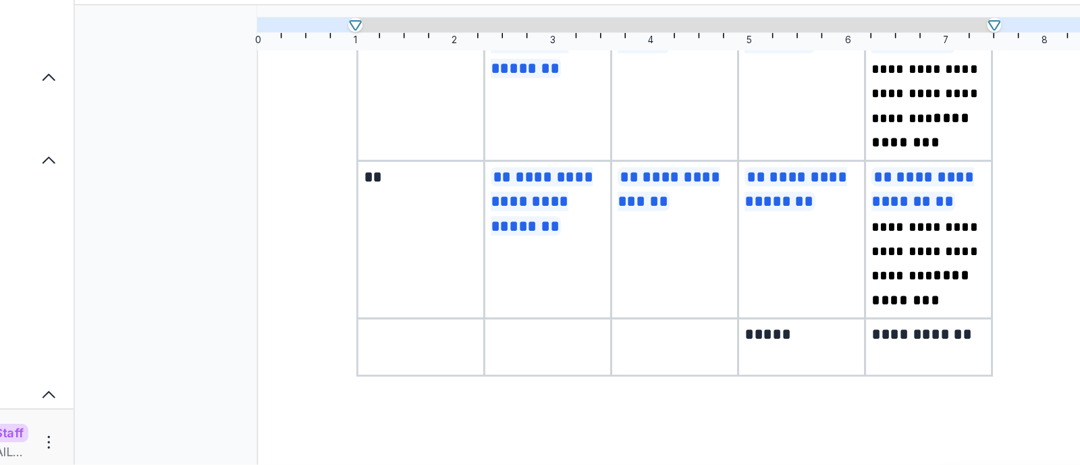
scroll to position [1079, 0]
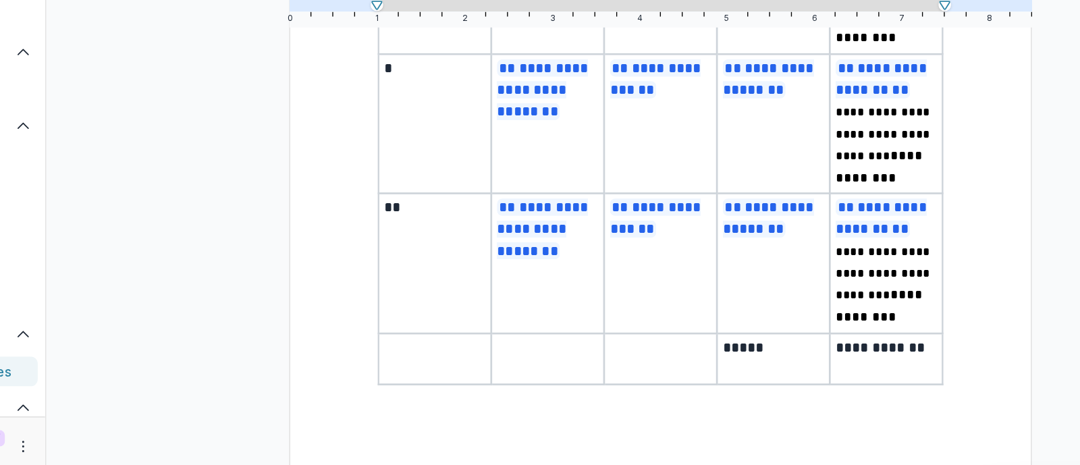
drag, startPoint x: 824, startPoint y: 101, endPoint x: 330, endPoint y: 325, distance: 542.1
click at [330, 325] on div "**********" at bounding box center [625, 284] width 912 height 361
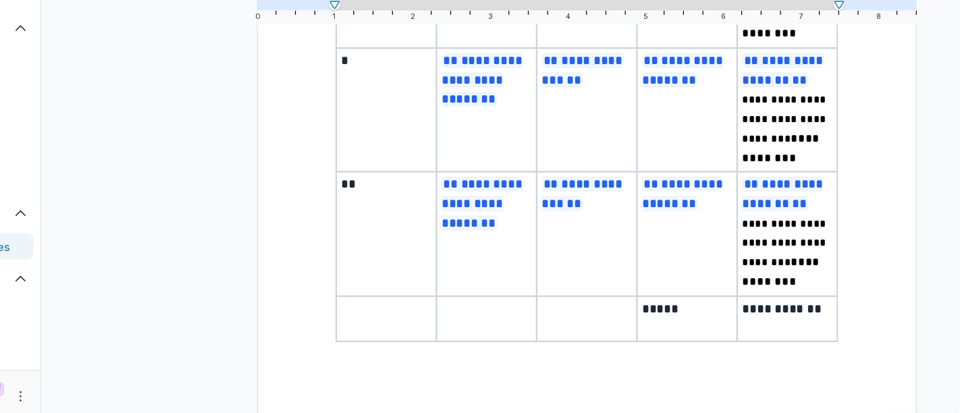
scroll to position [0, 0]
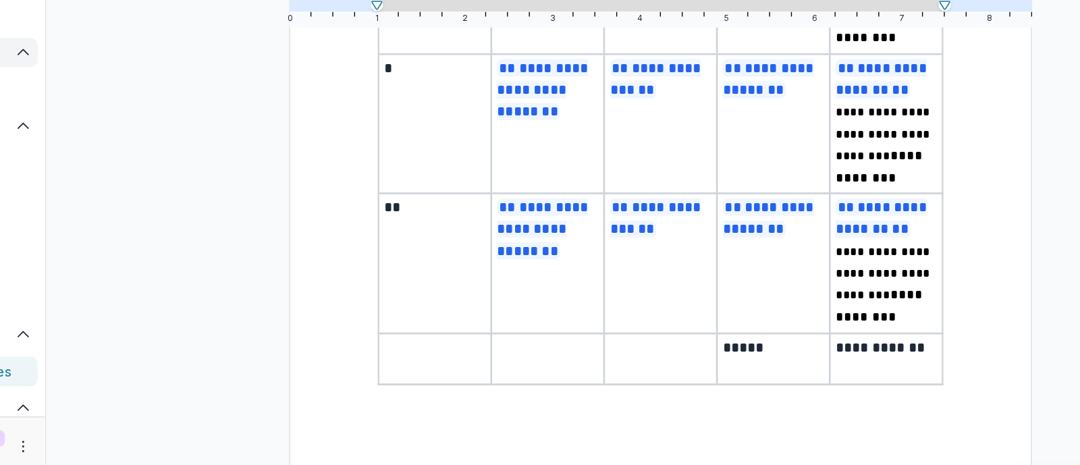
click at [147, 155] on icon "Open Activity" at bounding box center [152, 152] width 11 height 11
click at [149, 183] on polyline "Open Workflows" at bounding box center [151, 184] width 7 height 4
click at [149, 222] on button "Documents" at bounding box center [83, 217] width 157 height 22
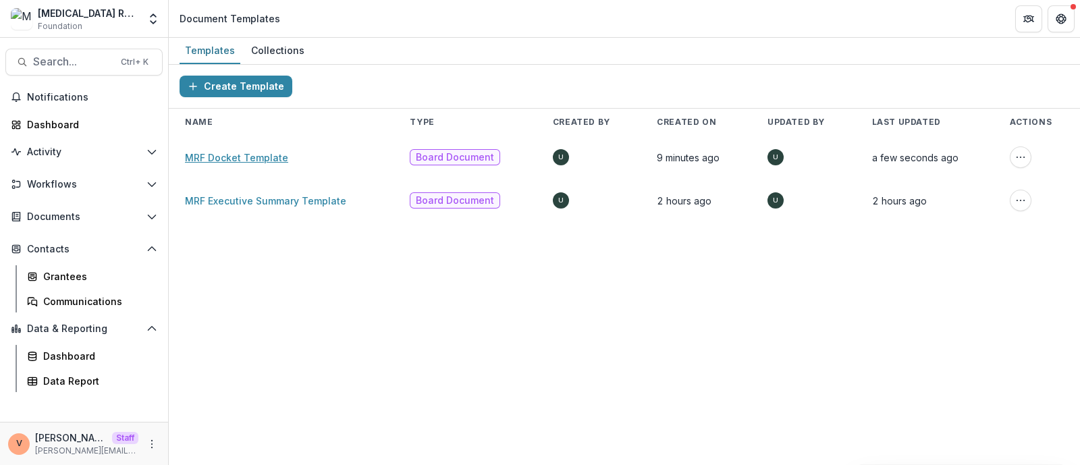
click at [230, 158] on link "MRF Docket Template" at bounding box center [236, 157] width 103 height 11
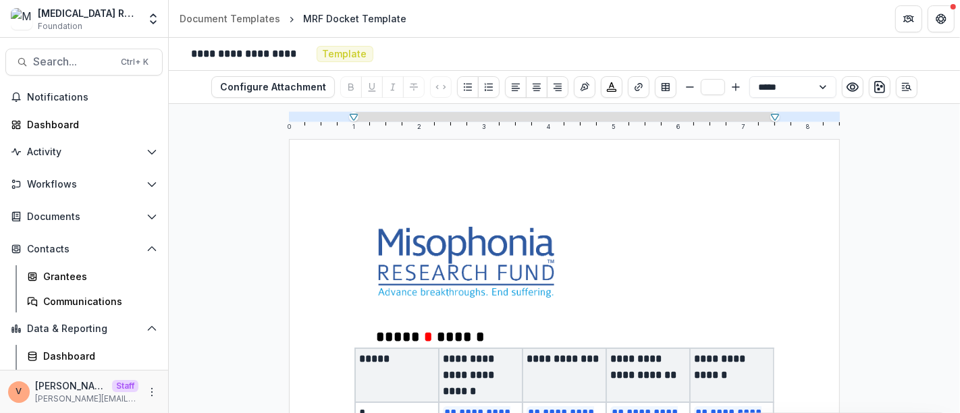
drag, startPoint x: 1053, startPoint y: 7, endPoint x: 584, endPoint y: 166, distance: 495.6
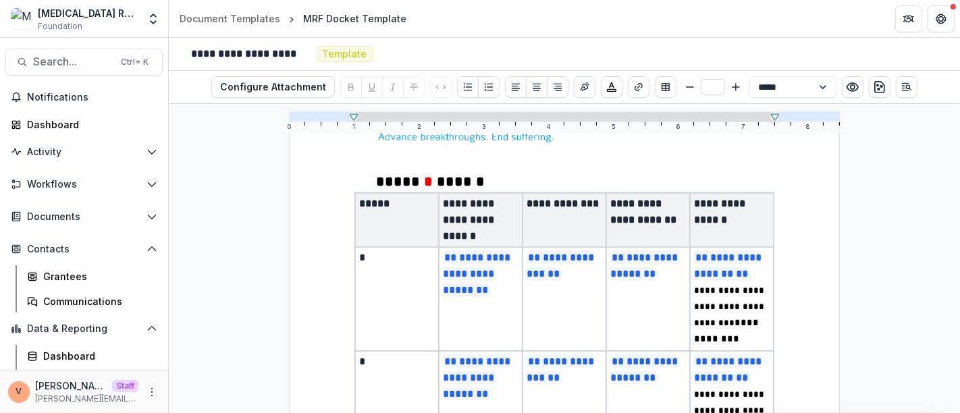
scroll to position [97, 0]
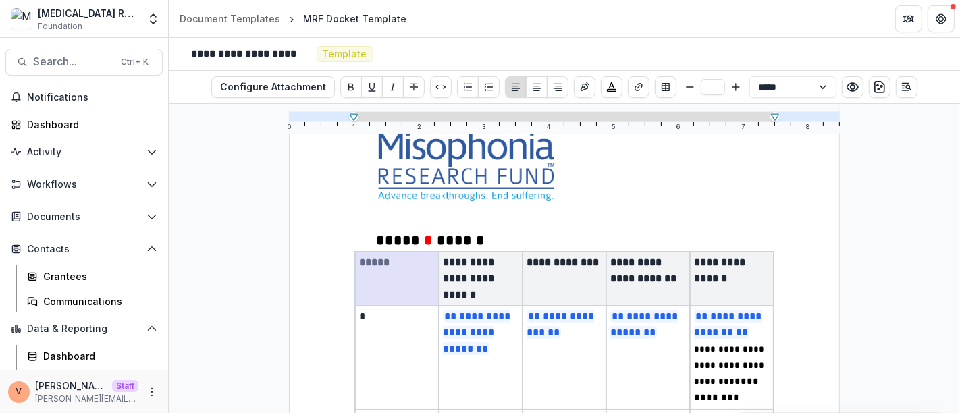
click at [371, 325] on td "*" at bounding box center [397, 358] width 84 height 104
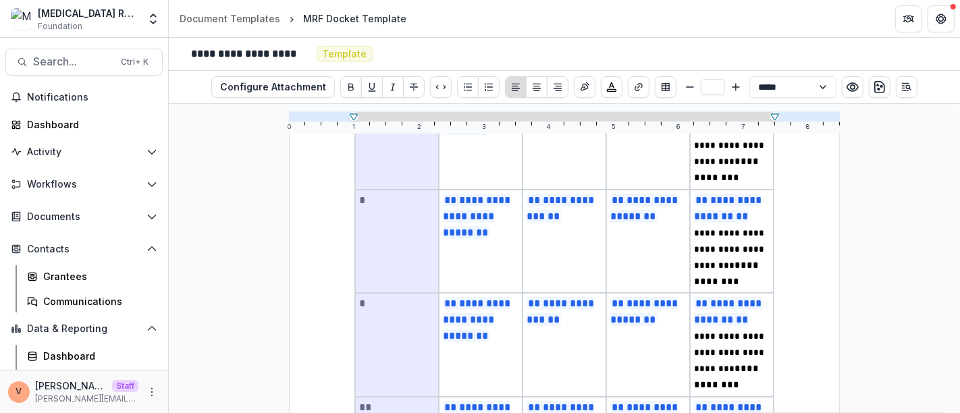
scroll to position [1043, 0]
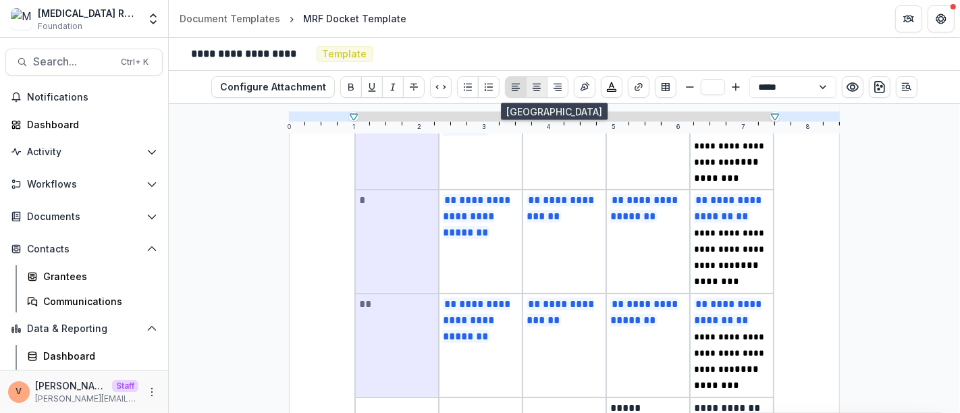
click at [537, 84] on icon "Align Center" at bounding box center [537, 87] width 8 height 7
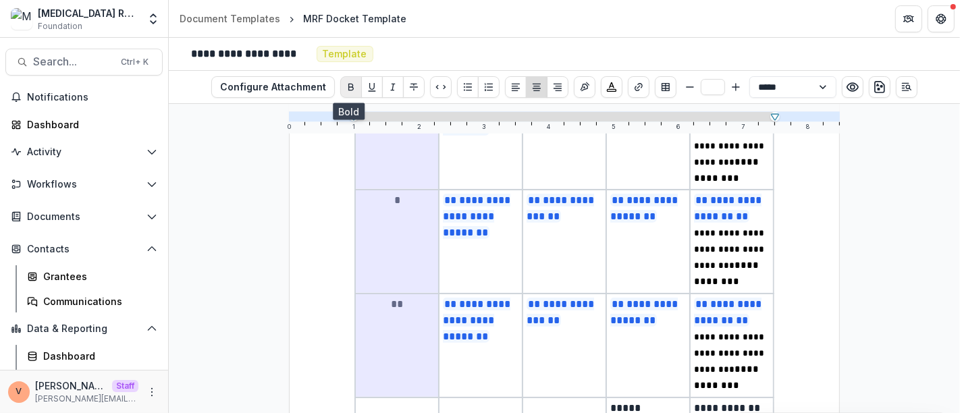
click at [349, 90] on icon "Bold" at bounding box center [351, 87] width 11 height 11
click at [482, 354] on td "**********" at bounding box center [481, 346] width 84 height 104
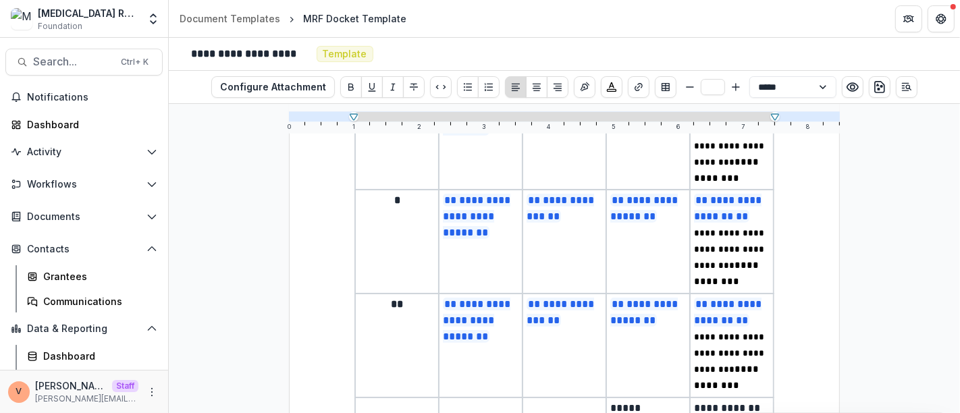
click at [575, 360] on td "**********" at bounding box center [565, 346] width 84 height 104
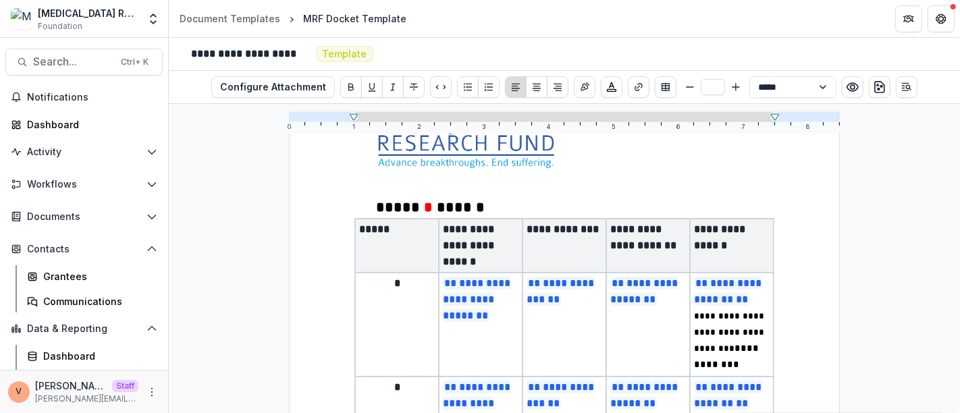
scroll to position [136, 0]
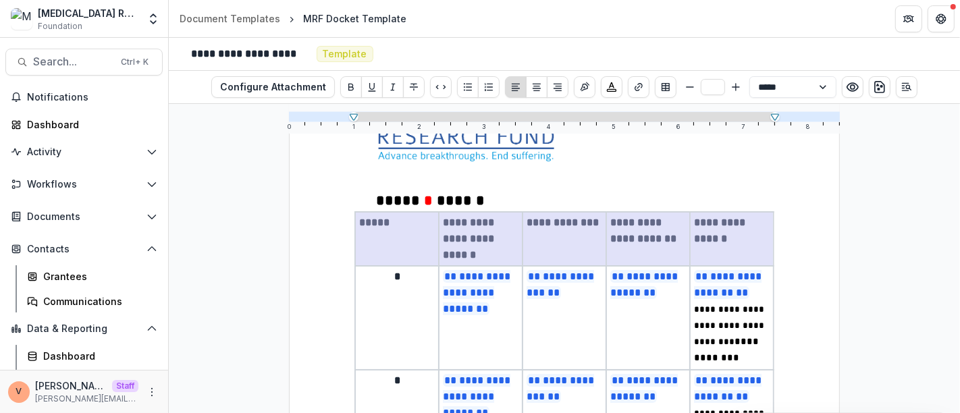
drag, startPoint x: 359, startPoint y: 219, endPoint x: 716, endPoint y: 230, distance: 357.3
click at [716, 230] on tr "**********" at bounding box center [564, 239] width 419 height 54
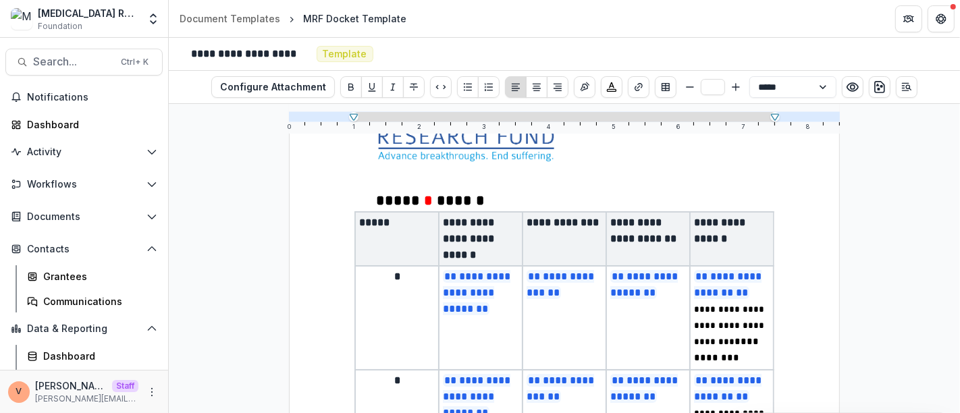
click at [492, 253] on p "**********" at bounding box center [481, 239] width 76 height 49
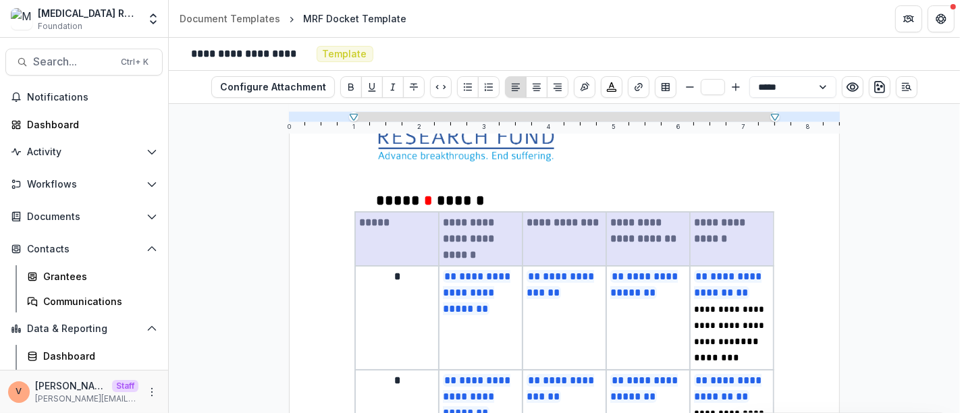
drag, startPoint x: 357, startPoint y: 221, endPoint x: 702, endPoint y: 241, distance: 346.3
click at [702, 241] on tr "**********" at bounding box center [564, 239] width 419 height 54
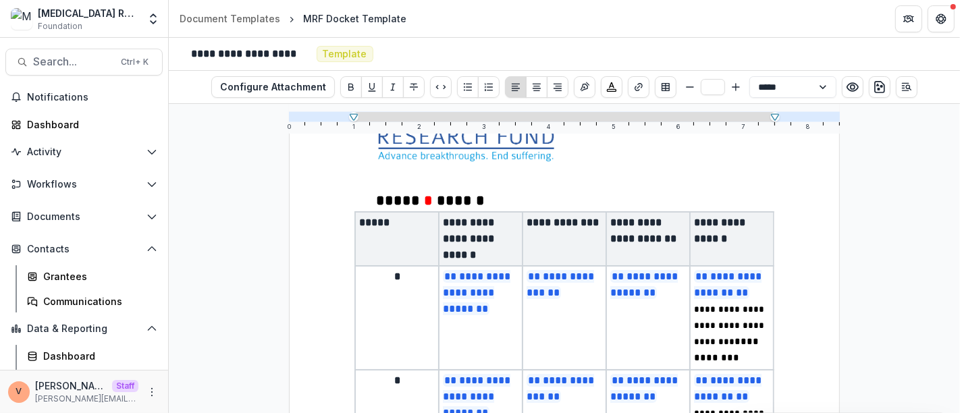
click at [631, 190] on p "***** * ******" at bounding box center [564, 201] width 421 height 22
type input "**"
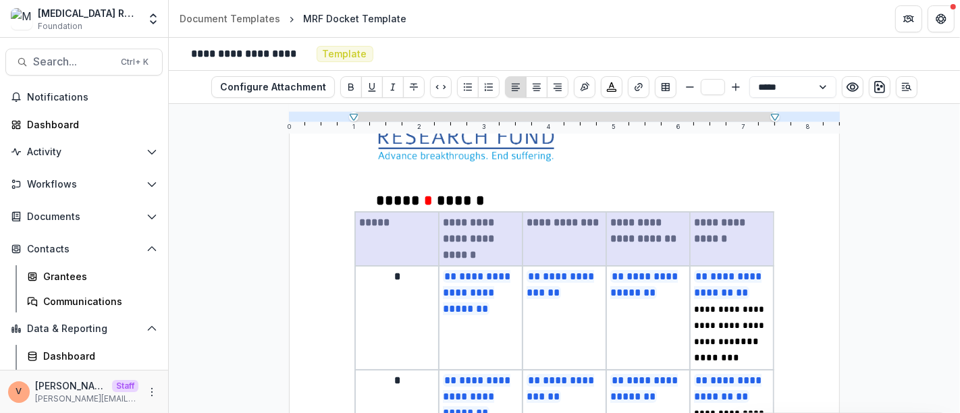
drag, startPoint x: 358, startPoint y: 217, endPoint x: 693, endPoint y: 239, distance: 335.6
click at [693, 239] on tr "**********" at bounding box center [564, 239] width 419 height 54
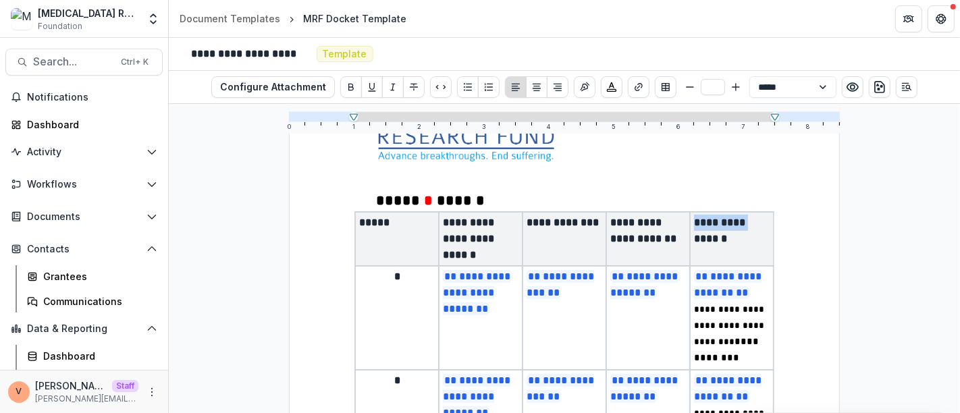
click at [694, 239] on p "**********" at bounding box center [732, 231] width 76 height 32
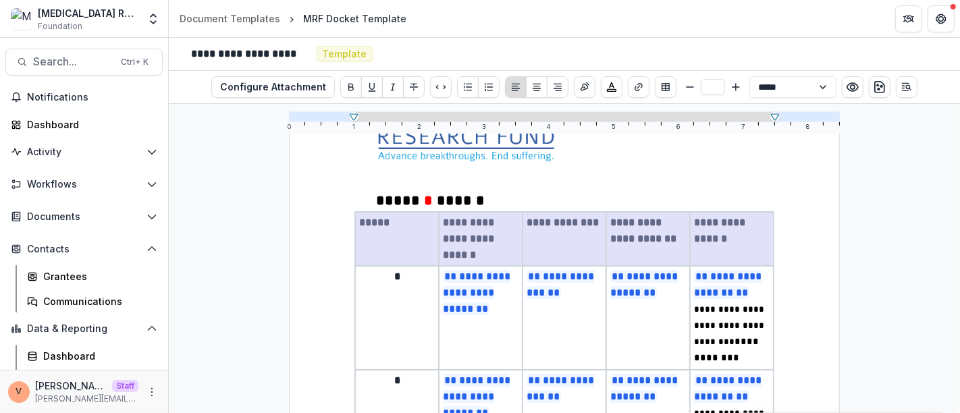
drag, startPoint x: 359, startPoint y: 221, endPoint x: 697, endPoint y: 236, distance: 338.6
click at [697, 236] on tr "**********" at bounding box center [564, 239] width 419 height 54
click at [536, 88] on icon "Align Center" at bounding box center [537, 87] width 8 height 7
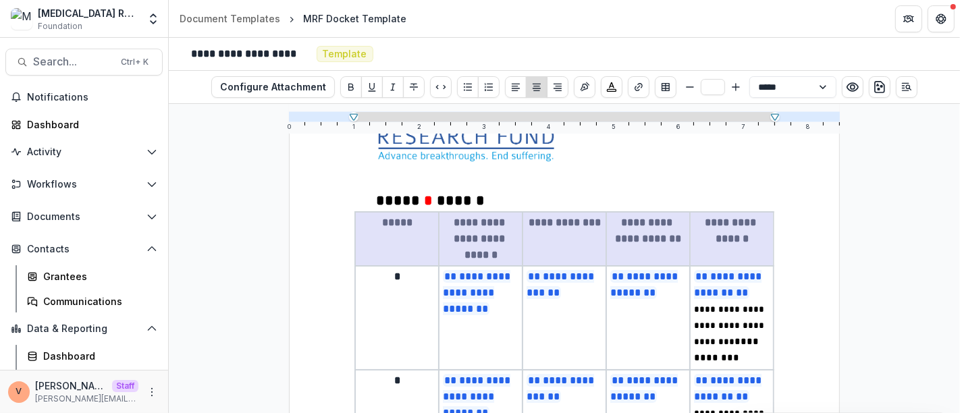
click at [568, 240] on th "**********" at bounding box center [565, 239] width 84 height 54
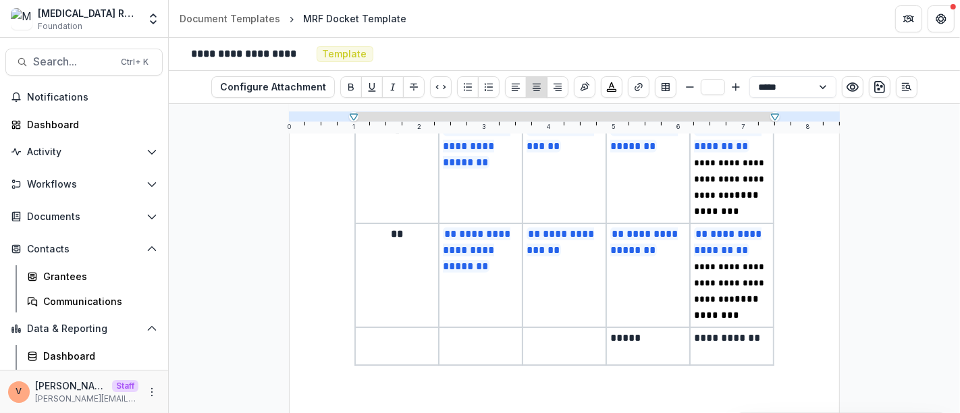
scroll to position [1130, 0]
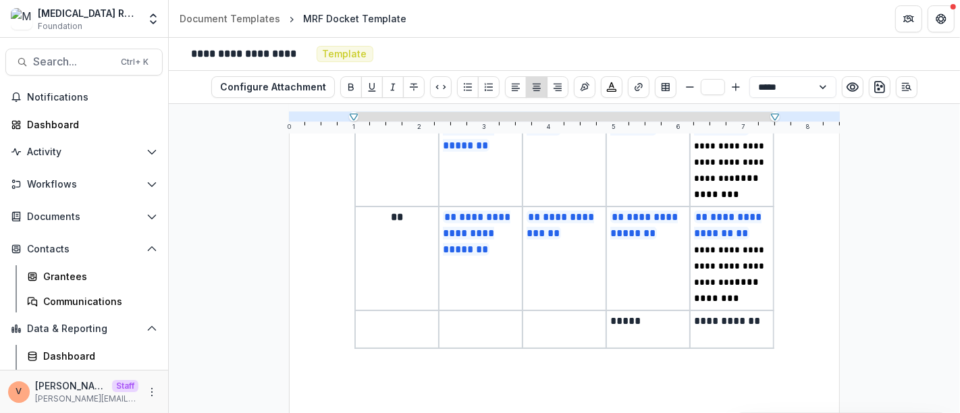
click at [762, 329] on p "**********" at bounding box center [732, 329] width 76 height 32
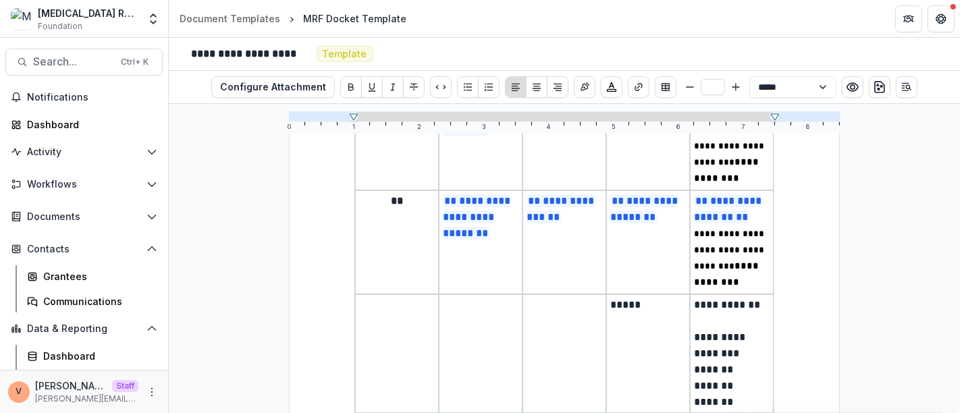
scroll to position [1211, 0]
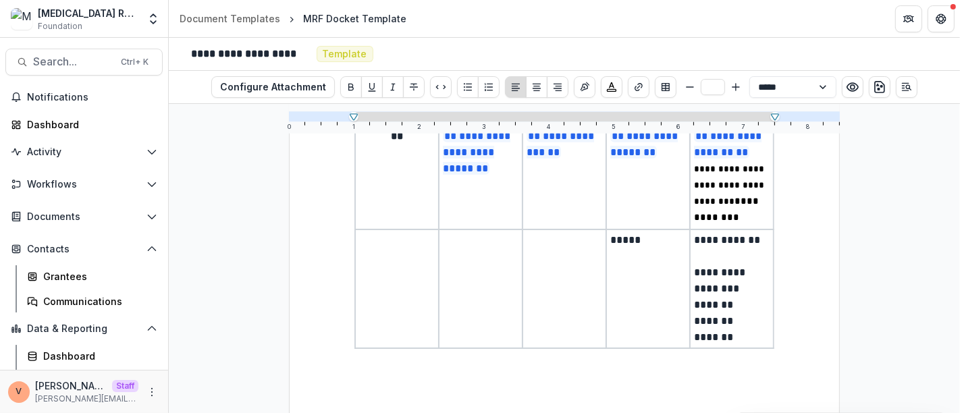
click at [731, 278] on p "**********" at bounding box center [732, 281] width 76 height 32
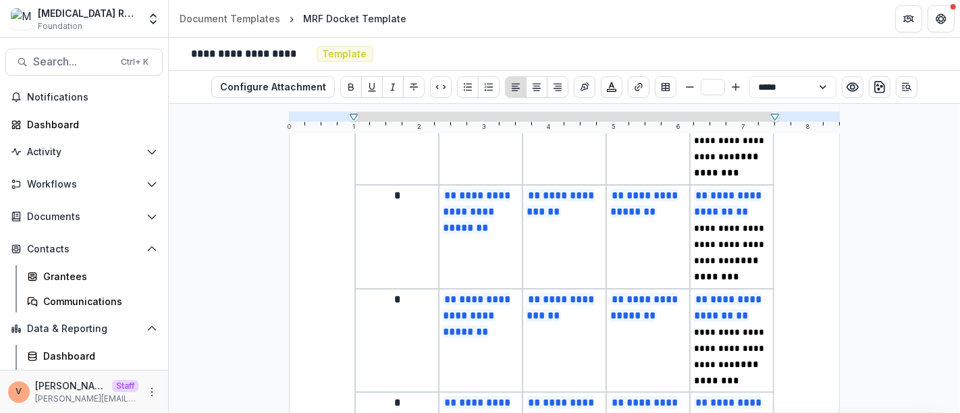
scroll to position [0, 0]
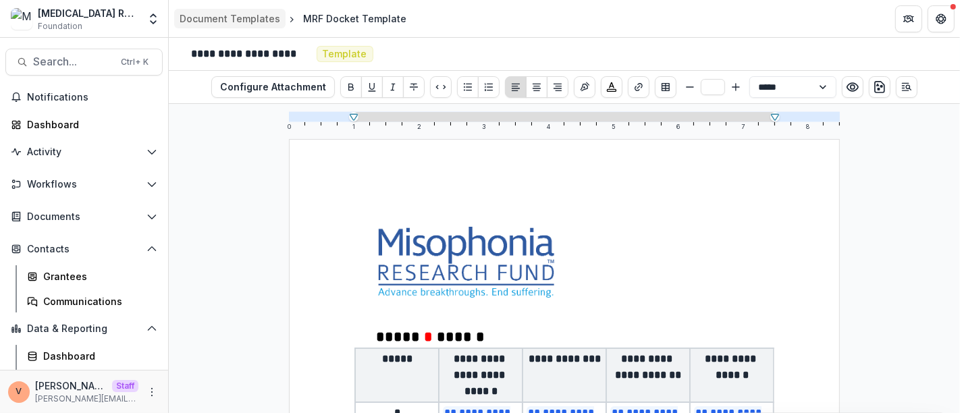
click at [242, 23] on div "Document Templates" at bounding box center [230, 18] width 101 height 14
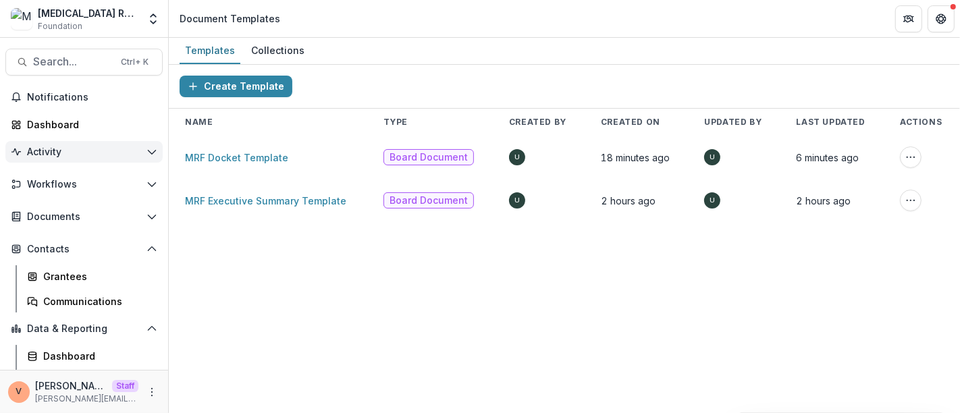
click at [147, 152] on icon "Open Activity" at bounding box center [152, 152] width 11 height 11
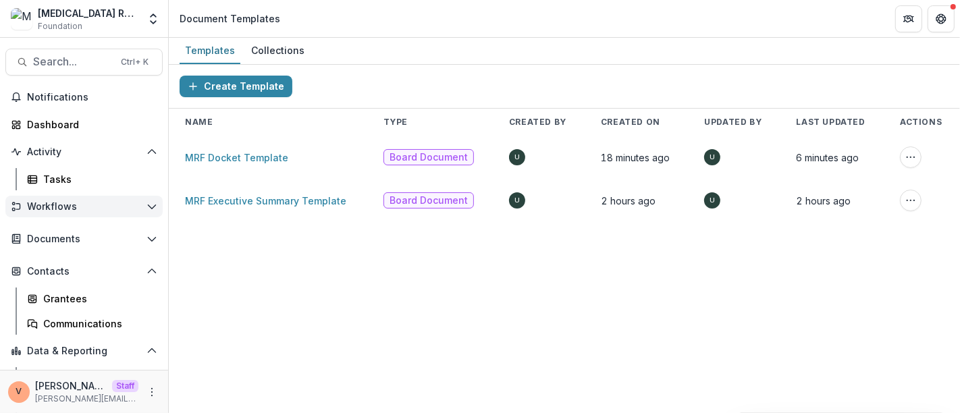
click at [150, 201] on icon "Open Workflows" at bounding box center [152, 206] width 11 height 11
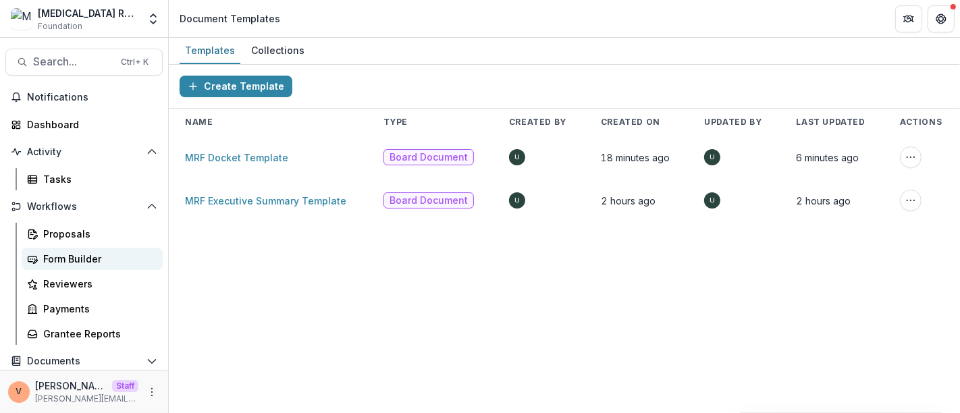
click at [114, 253] on div "Form Builder" at bounding box center [97, 259] width 109 height 14
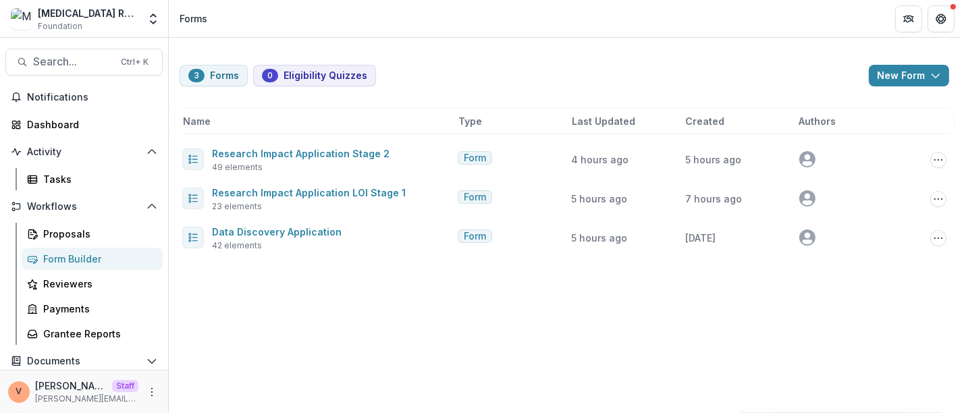
click at [398, 321] on div "3 Forms 0 Eligibility Quizzes New Form New Eligibility Quiz New Form Name Type …" at bounding box center [564, 225] width 791 height 375
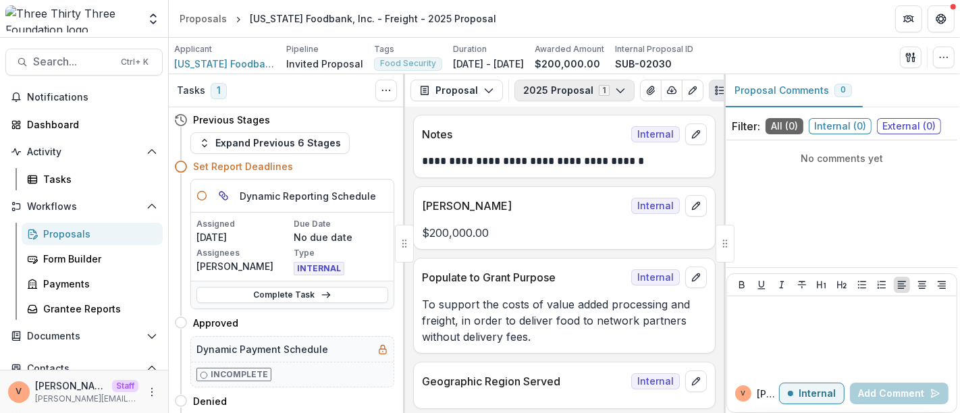
click at [615, 90] on icon "button" at bounding box center [620, 90] width 11 height 11
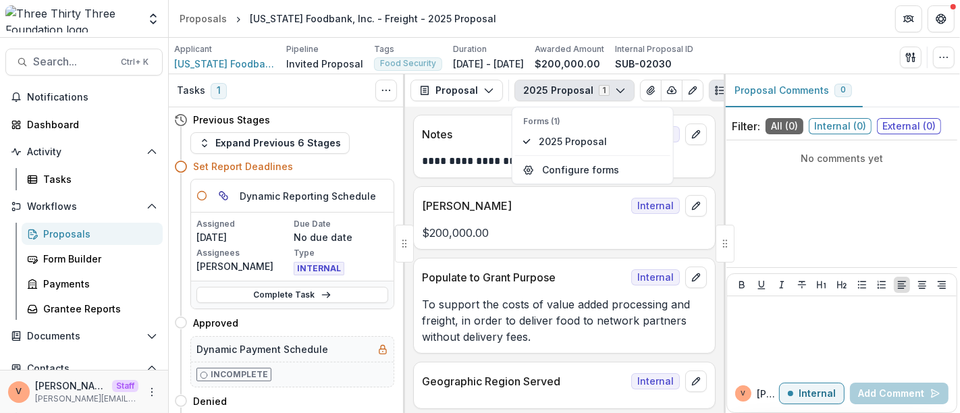
click at [615, 90] on icon "button" at bounding box center [620, 90] width 11 height 11
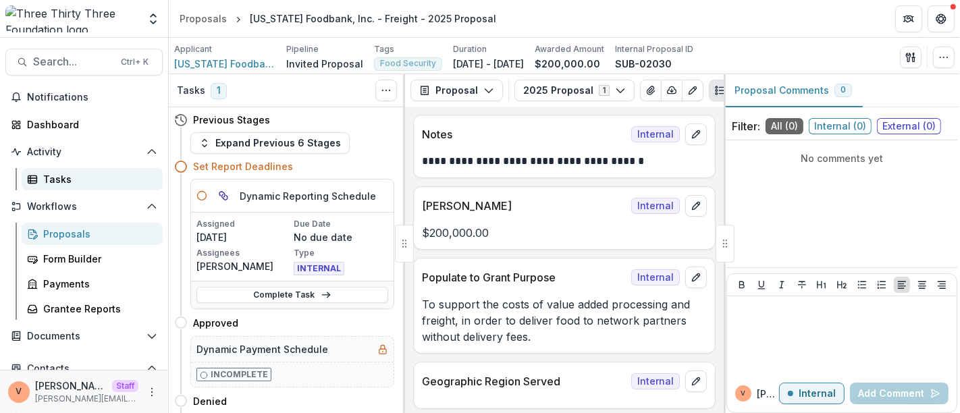
click at [50, 176] on div "Tasks" at bounding box center [97, 179] width 109 height 14
